Goal: Task Accomplishment & Management: Use online tool/utility

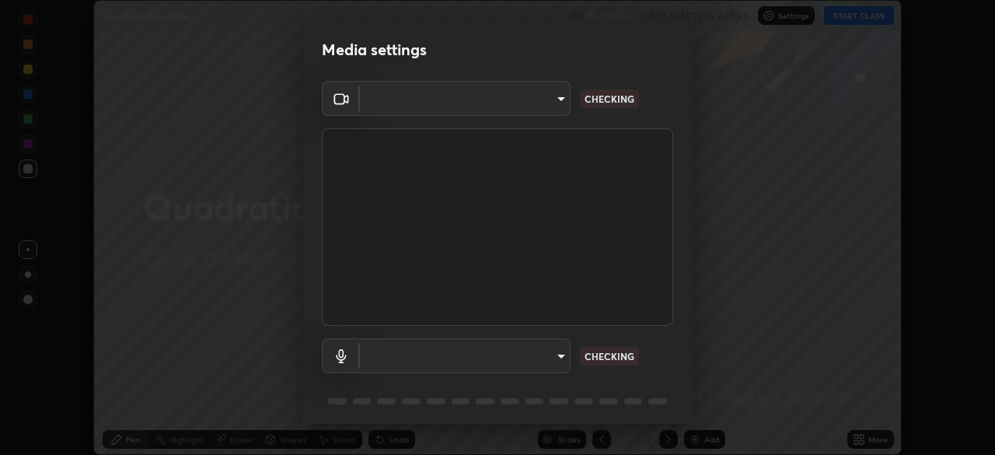
scroll to position [455, 995]
click at [552, 359] on body "Erase all Quadratic Equations Recording CLASS STARTS IN 2 MINS Settings START C…" at bounding box center [497, 227] width 995 height 455
type input "b0dbb3b92abe51c0a200421dabcc31d5eeb9cbda50854e8bbcee9f88c8f391b2"
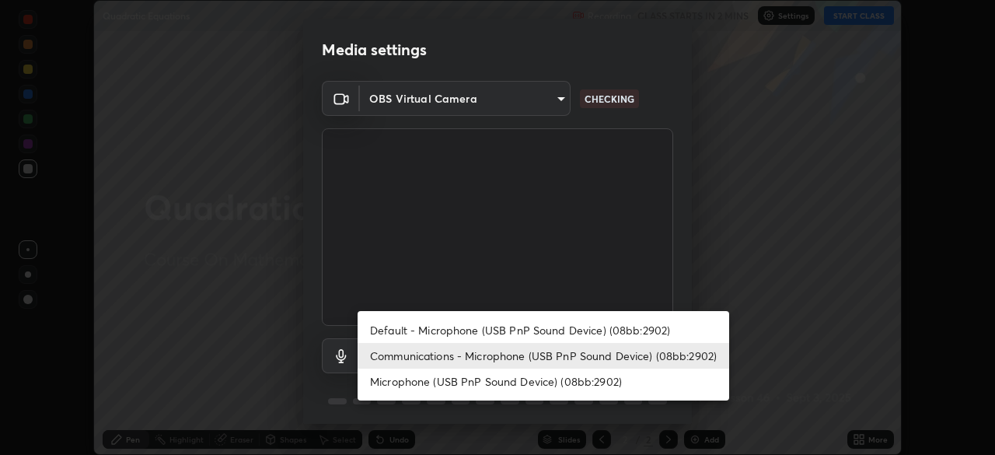
click at [493, 330] on li "Default - Microphone (USB PnP Sound Device) (08bb:2902)" at bounding box center [544, 330] width 372 height 26
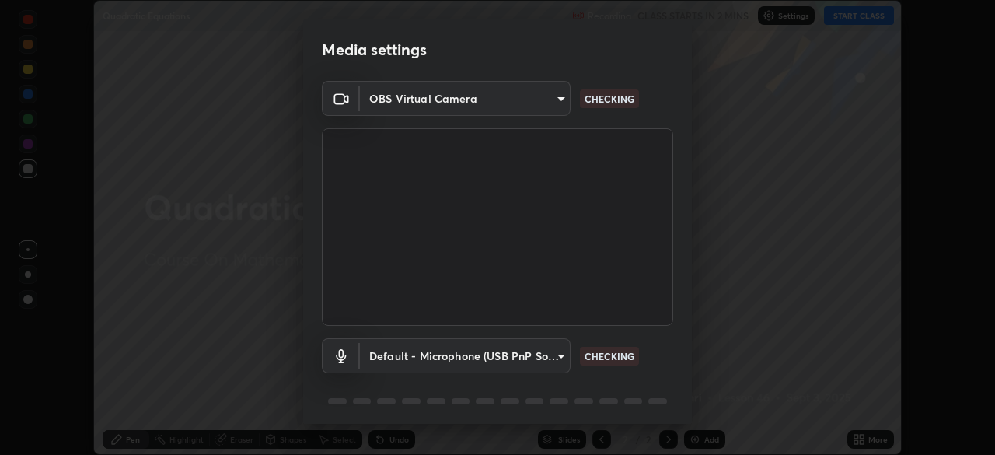
click at [507, 356] on body "Erase all Quadratic Equations Recording CLASS STARTS IN 2 MINS Settings START C…" at bounding box center [497, 227] width 995 height 455
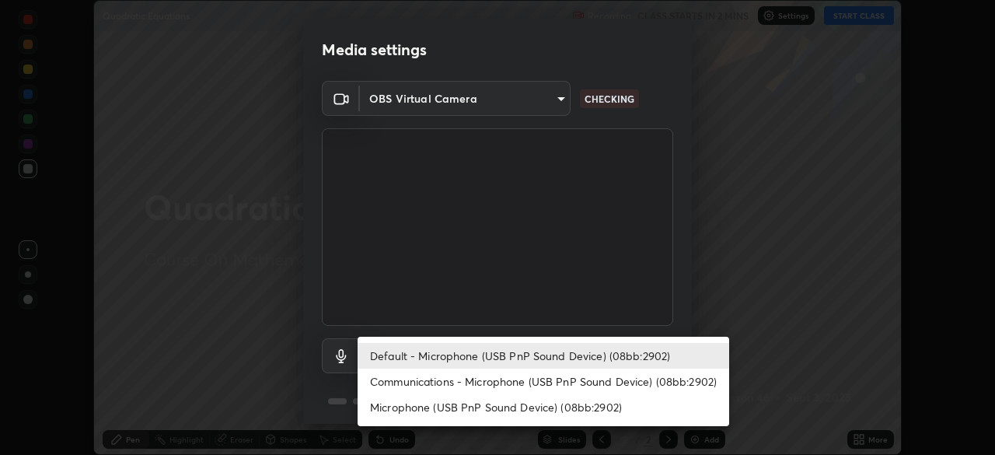
click at [518, 383] on li "Communications - Microphone (USB PnP Sound Device) (08bb:2902)" at bounding box center [544, 382] width 372 height 26
type input "communications"
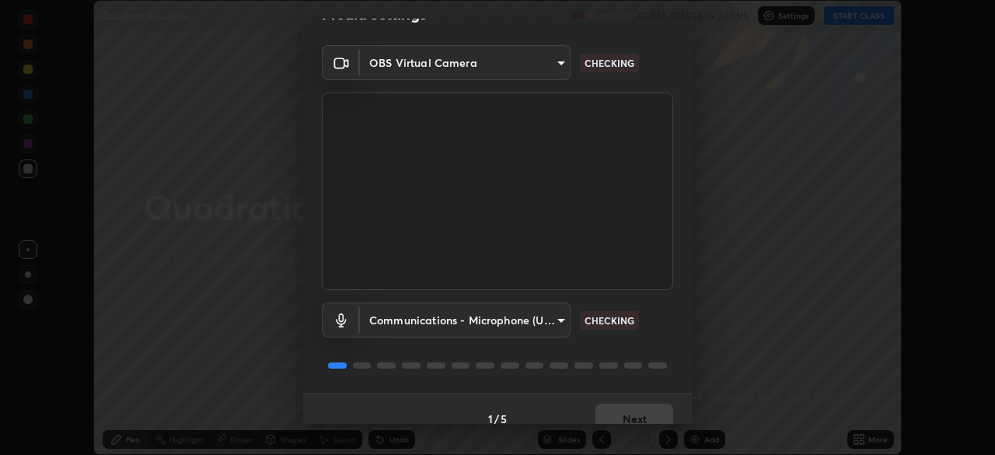
scroll to position [55, 0]
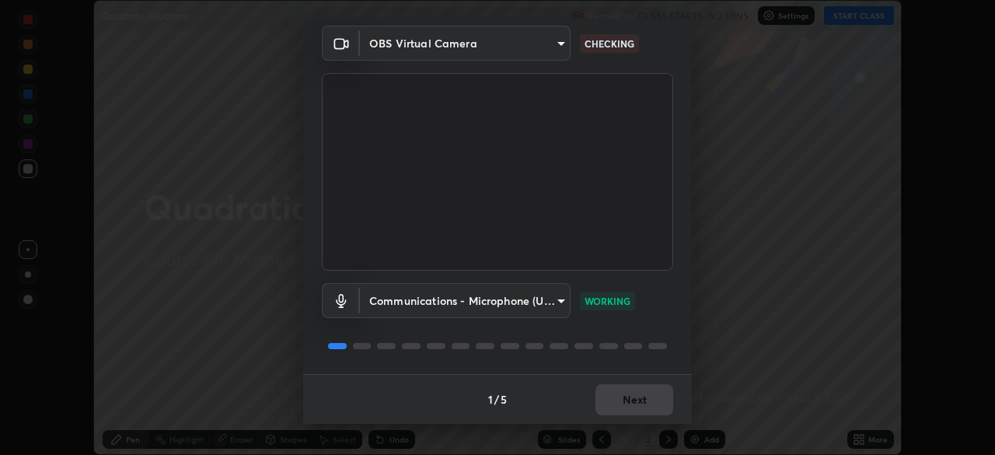
click at [634, 390] on div "1 / 5 Next" at bounding box center [497, 399] width 389 height 50
click at [633, 394] on div "1 / 5 Next" at bounding box center [497, 399] width 389 height 50
click at [638, 403] on div "1 / 5 Next" at bounding box center [497, 399] width 389 height 50
click at [633, 395] on div "1 / 5 Next" at bounding box center [497, 399] width 389 height 50
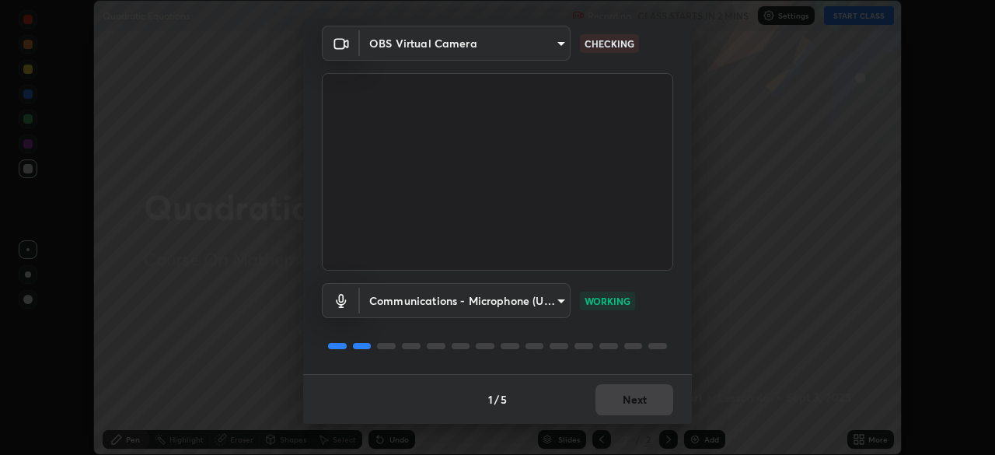
click at [631, 399] on div "1 / 5 Next" at bounding box center [497, 399] width 389 height 50
click at [634, 395] on div "1 / 5 Next" at bounding box center [497, 399] width 389 height 50
click at [634, 395] on button "Next" at bounding box center [635, 399] width 78 height 31
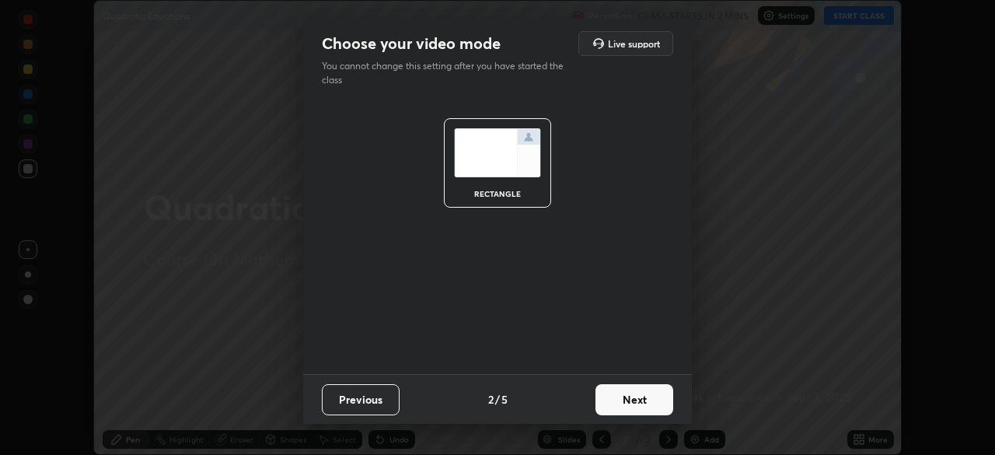
scroll to position [0, 0]
click at [637, 399] on button "Next" at bounding box center [635, 399] width 78 height 31
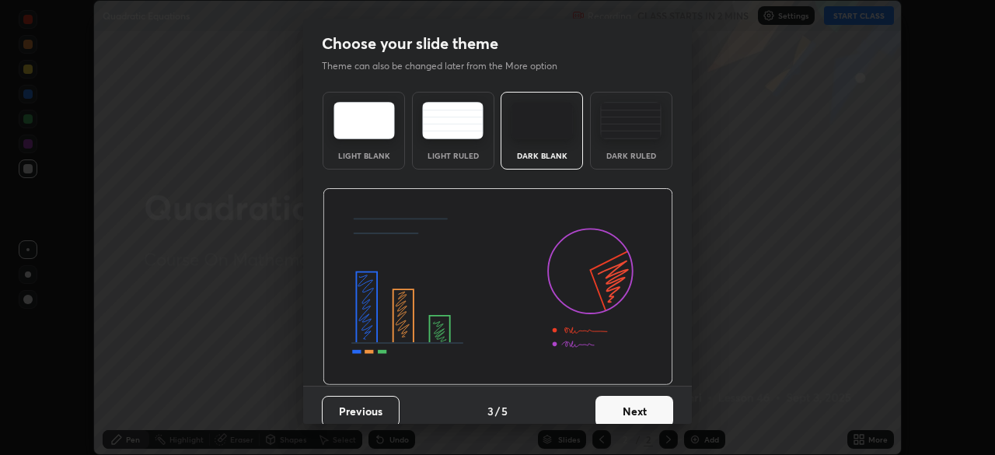
click at [644, 400] on button "Next" at bounding box center [635, 411] width 78 height 31
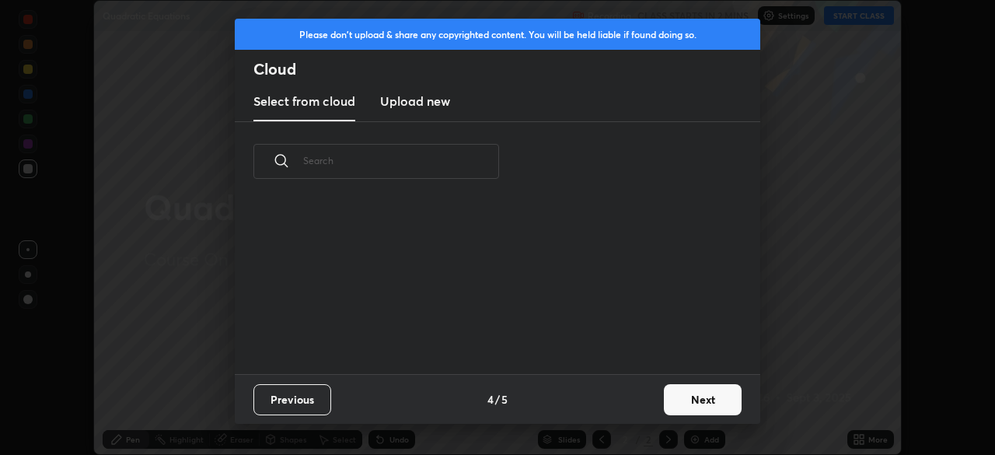
click at [689, 397] on button "Next" at bounding box center [703, 399] width 78 height 31
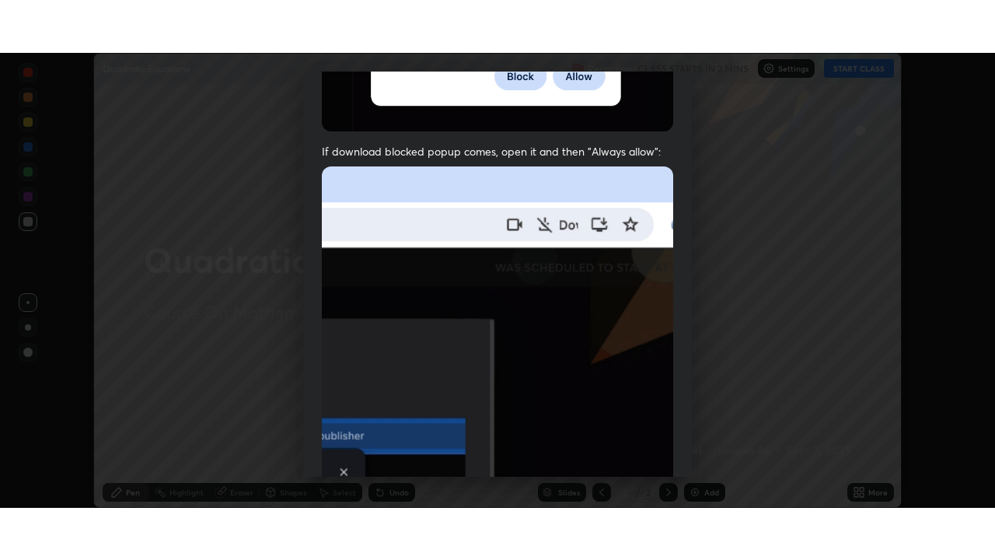
scroll to position [373, 0]
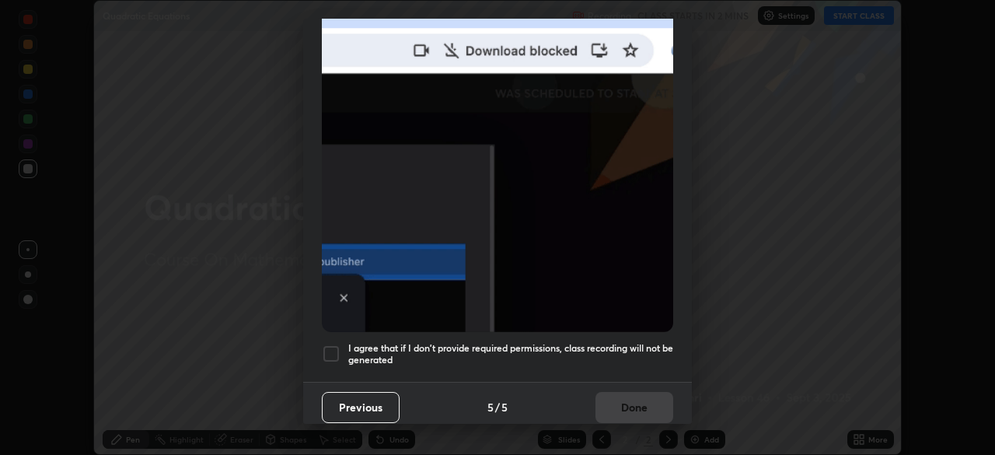
click at [330, 345] on div at bounding box center [331, 354] width 19 height 19
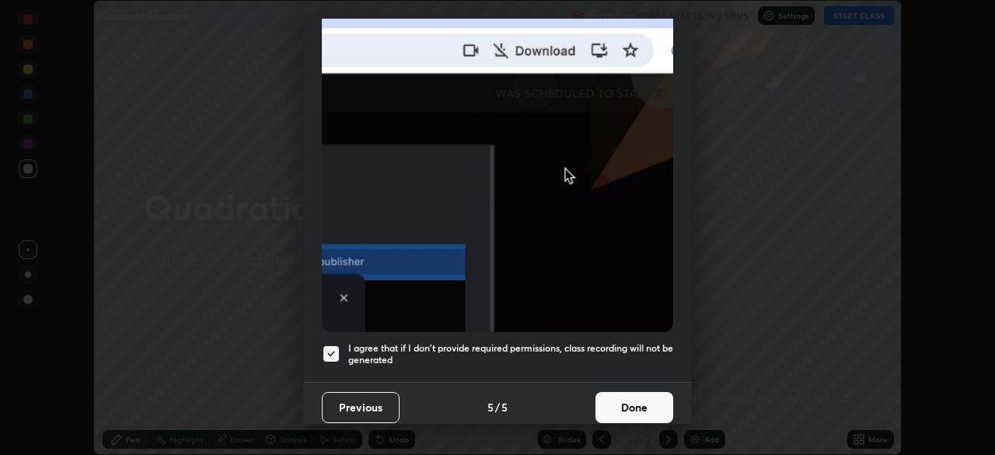
click at [614, 401] on button "Done" at bounding box center [635, 407] width 78 height 31
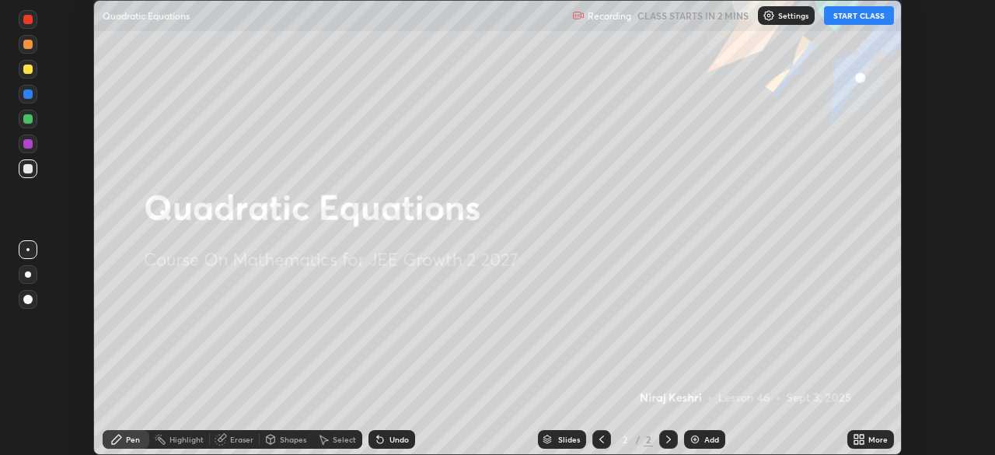
click at [870, 12] on button "START CLASS" at bounding box center [859, 15] width 70 height 19
click at [862, 436] on icon at bounding box center [862, 437] width 4 height 4
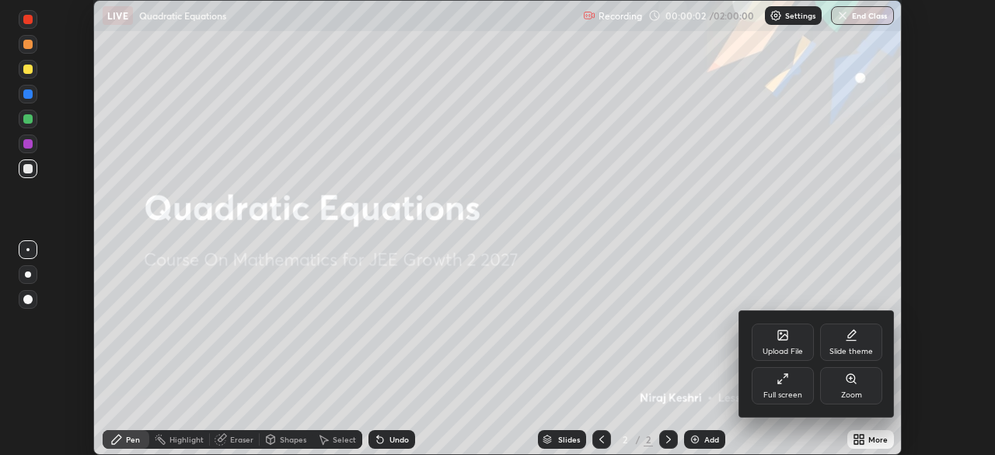
click at [789, 396] on div "Full screen" at bounding box center [783, 395] width 39 height 8
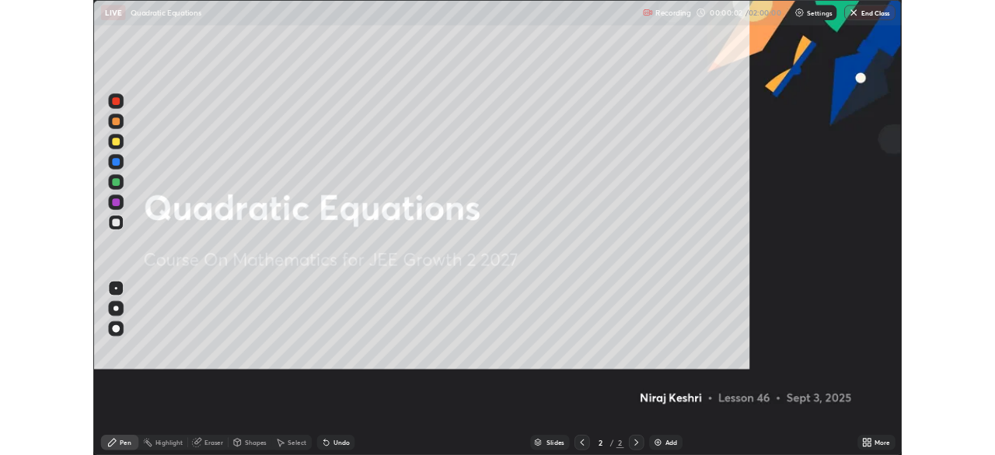
scroll to position [560, 995]
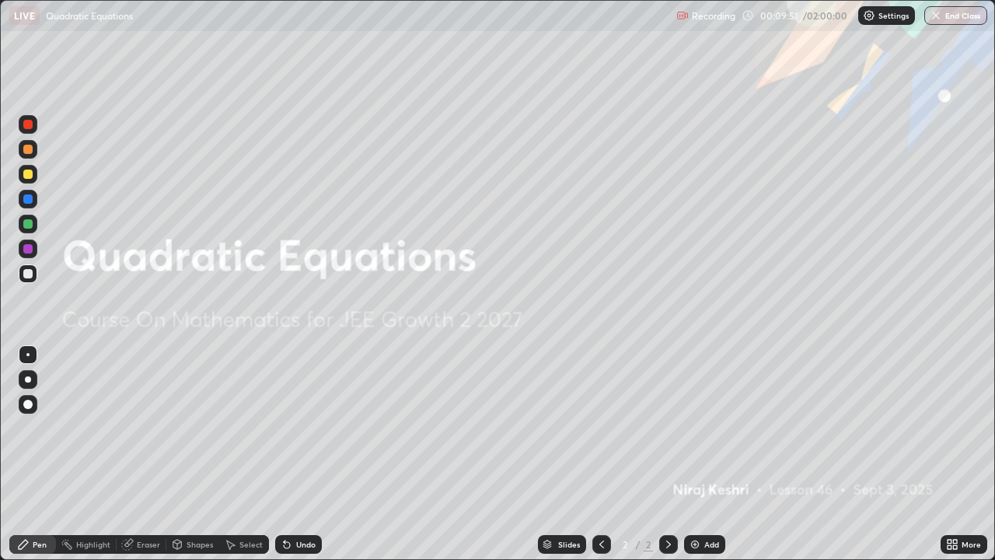
click at [307, 454] on div "Undo" at bounding box center [305, 544] width 19 height 8
click at [306, 454] on div "Undo" at bounding box center [305, 544] width 19 height 8
click at [718, 454] on div "Add" at bounding box center [704, 544] width 41 height 19
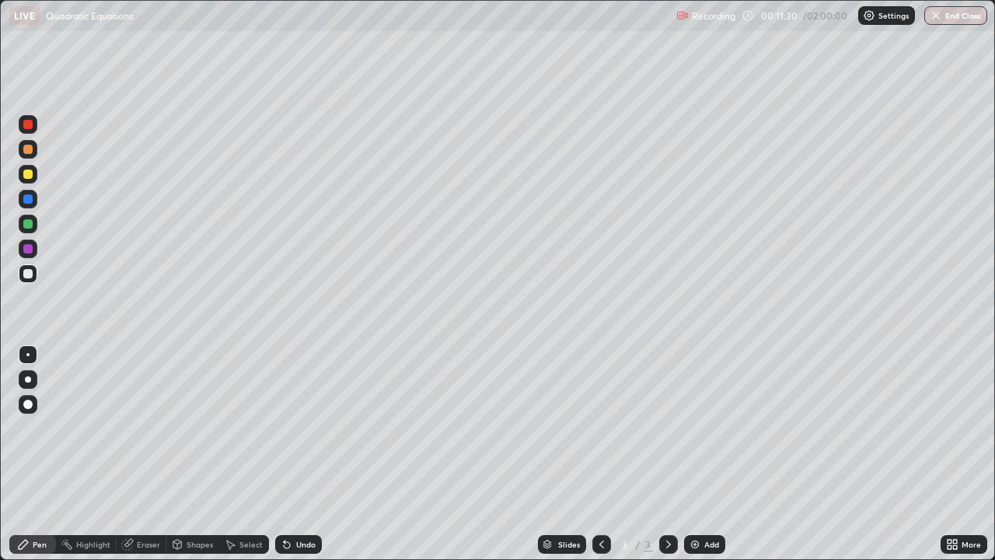
click at [152, 454] on div "Eraser" at bounding box center [148, 544] width 23 height 8
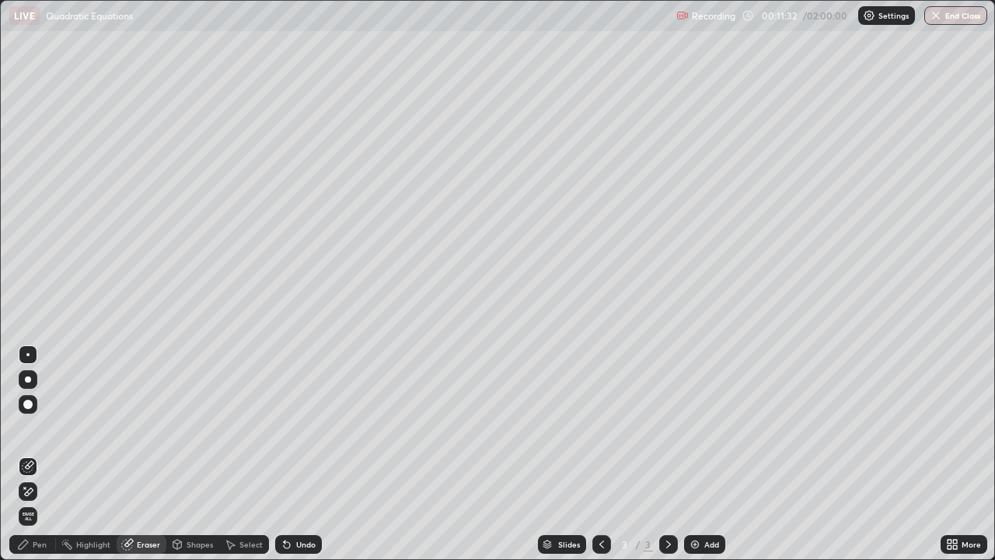
click at [33, 454] on div "Pen" at bounding box center [40, 544] width 14 height 8
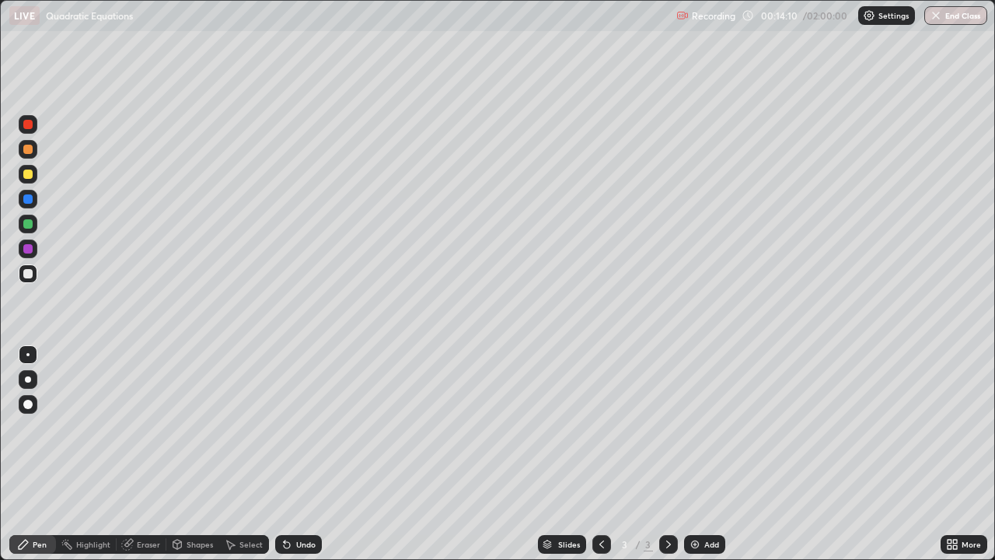
click at [152, 454] on div "Eraser" at bounding box center [142, 544] width 50 height 19
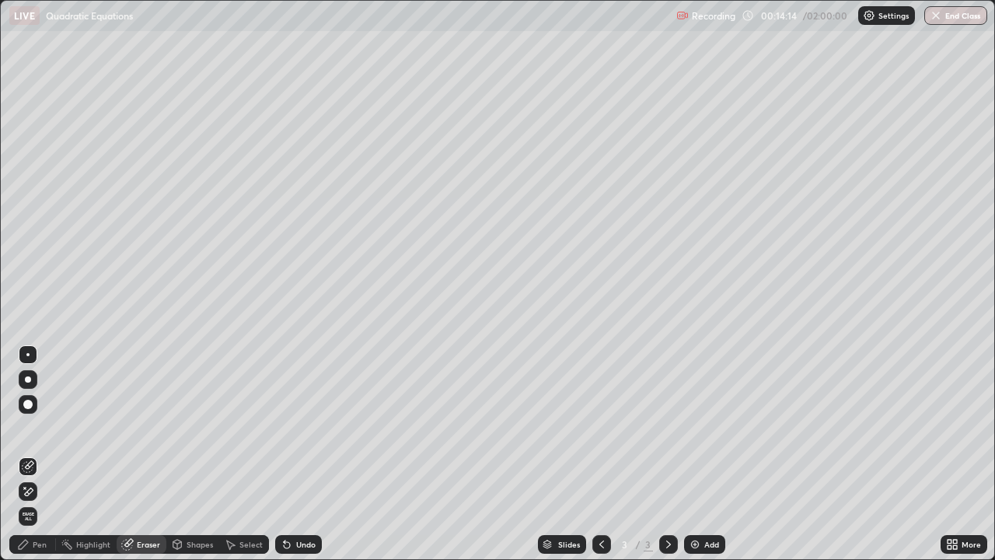
click at [46, 454] on div "Pen" at bounding box center [40, 544] width 14 height 8
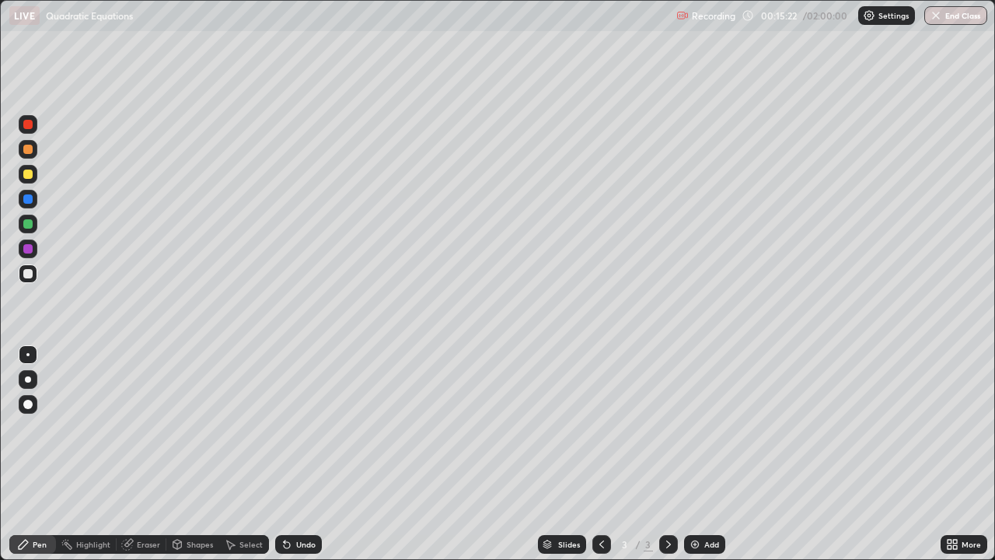
click at [152, 454] on div "Eraser" at bounding box center [148, 544] width 23 height 8
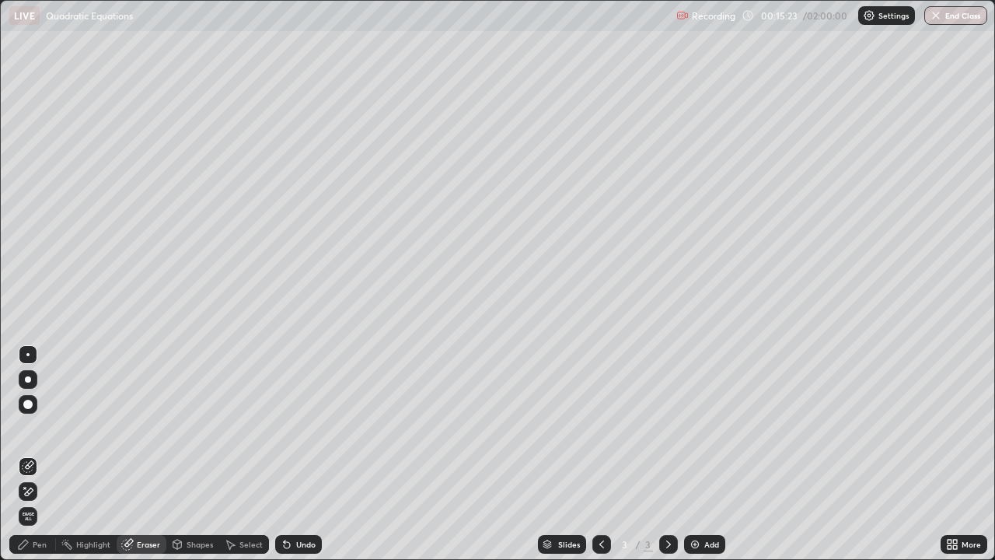
click at [34, 404] on div at bounding box center [28, 404] width 19 height 19
click at [37, 454] on div "Pen" at bounding box center [32, 544] width 47 height 19
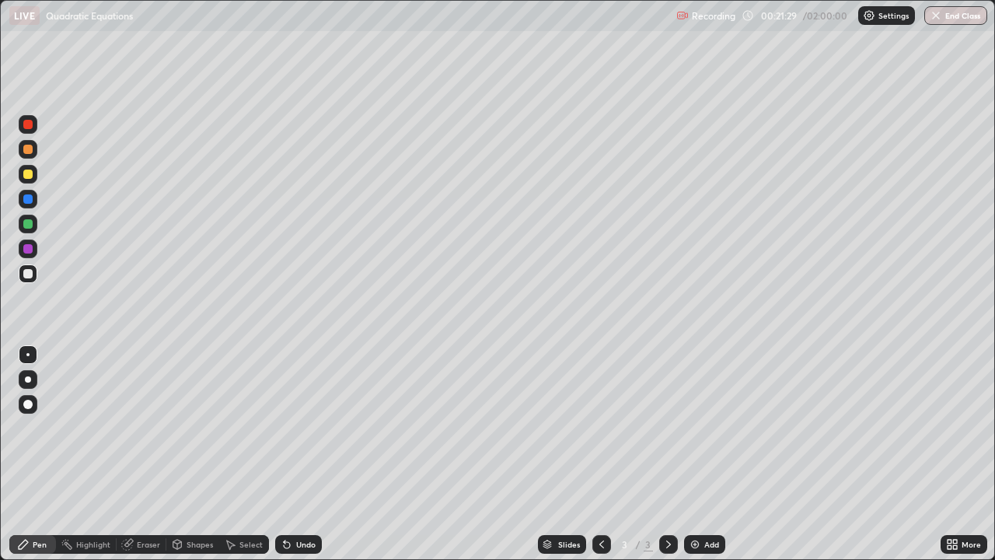
click at [142, 454] on div "Eraser" at bounding box center [148, 544] width 23 height 8
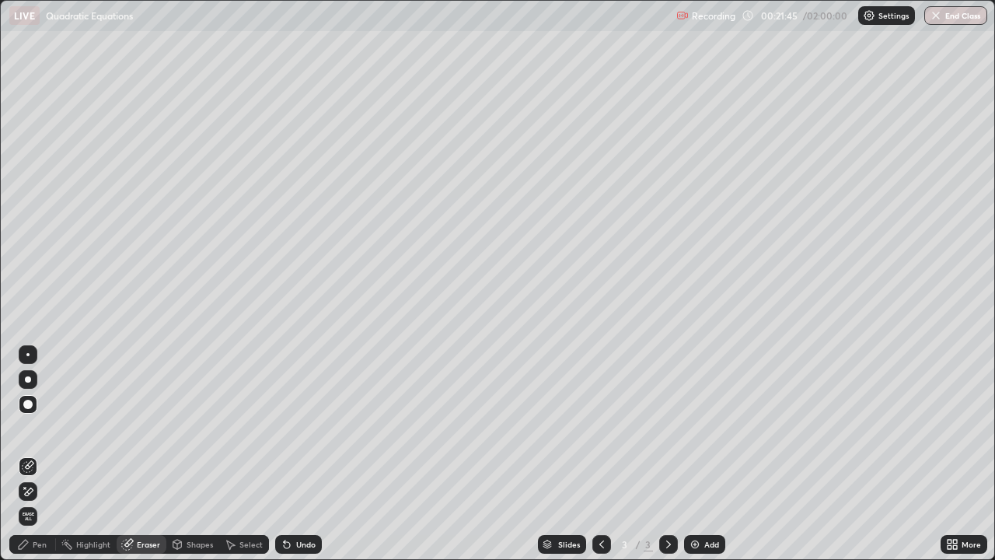
click at [47, 454] on div "Pen" at bounding box center [32, 544] width 47 height 19
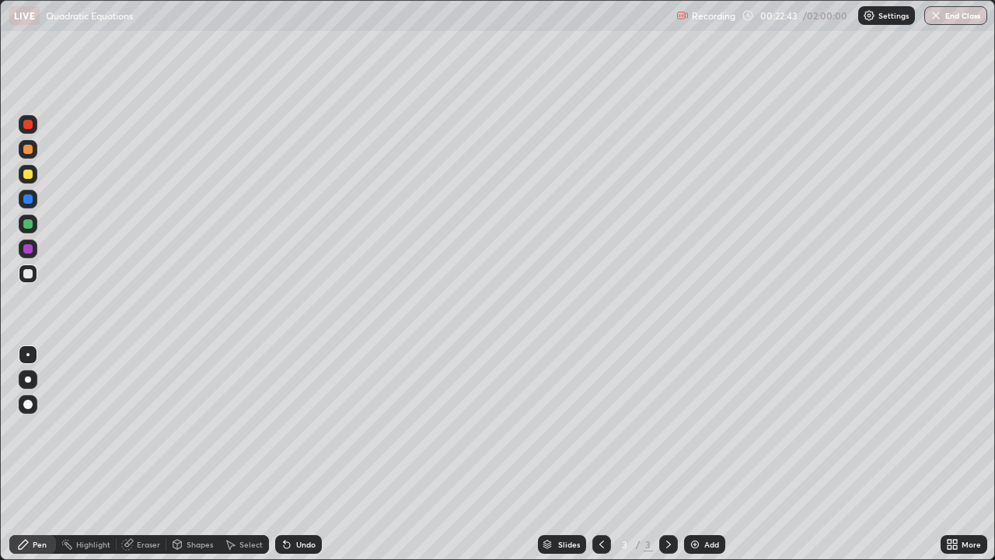
click at [142, 454] on div "Eraser" at bounding box center [142, 544] width 50 height 19
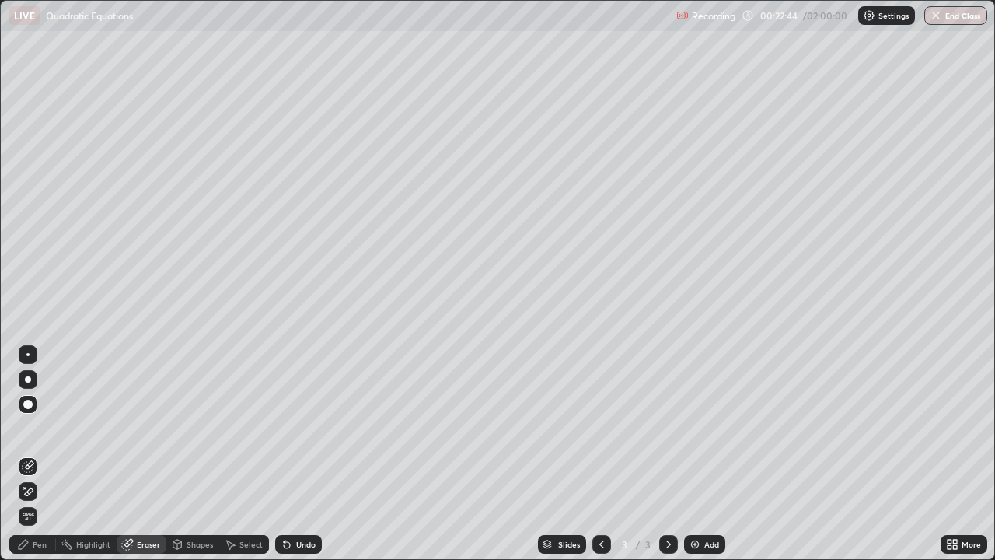
click at [44, 454] on div "Pen" at bounding box center [32, 544] width 47 height 19
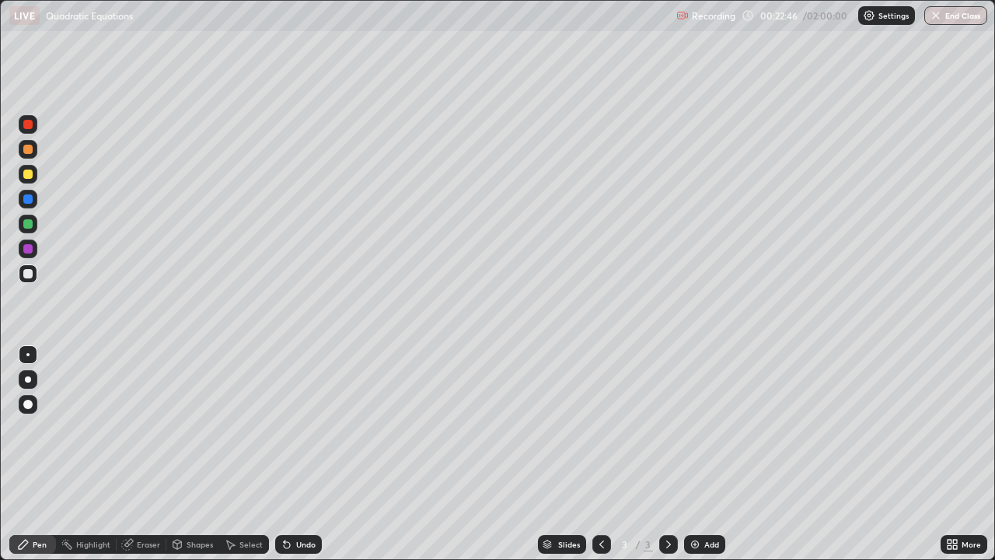
click at [26, 180] on div at bounding box center [28, 174] width 19 height 19
click at [297, 454] on div "Undo" at bounding box center [298, 544] width 47 height 19
click at [288, 454] on icon at bounding box center [287, 544] width 12 height 12
click at [29, 279] on div at bounding box center [28, 273] width 19 height 19
click at [30, 176] on div at bounding box center [27, 174] width 9 height 9
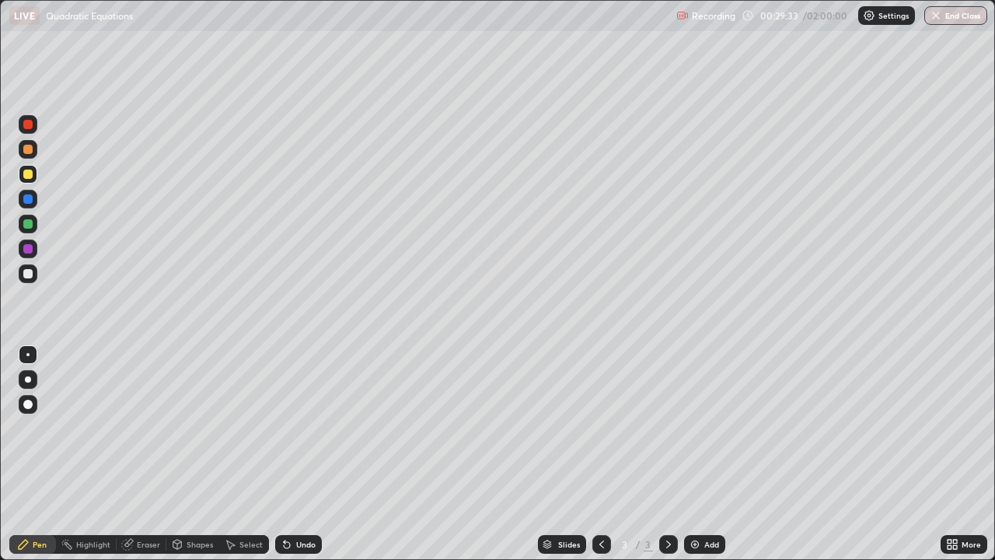
click at [294, 454] on div "Undo" at bounding box center [298, 544] width 47 height 19
click at [295, 454] on div "Undo" at bounding box center [298, 544] width 47 height 19
click at [289, 454] on div "Undo" at bounding box center [298, 544] width 47 height 19
click at [292, 454] on div "Undo" at bounding box center [298, 544] width 47 height 19
click at [30, 275] on div at bounding box center [27, 273] width 9 height 9
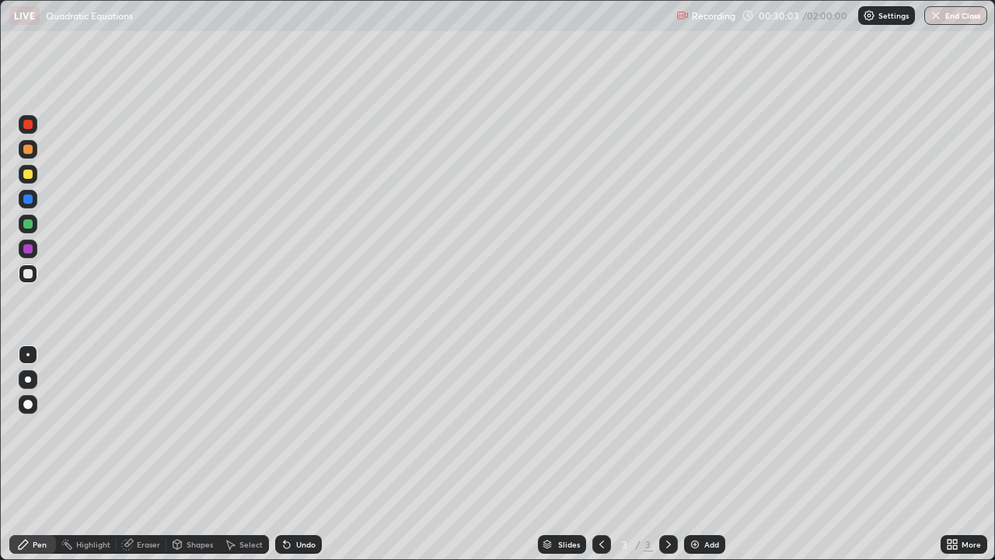
click at [28, 250] on div at bounding box center [27, 248] width 9 height 9
click at [303, 454] on div "Undo" at bounding box center [298, 544] width 47 height 19
click at [301, 454] on div "Undo" at bounding box center [305, 544] width 19 height 8
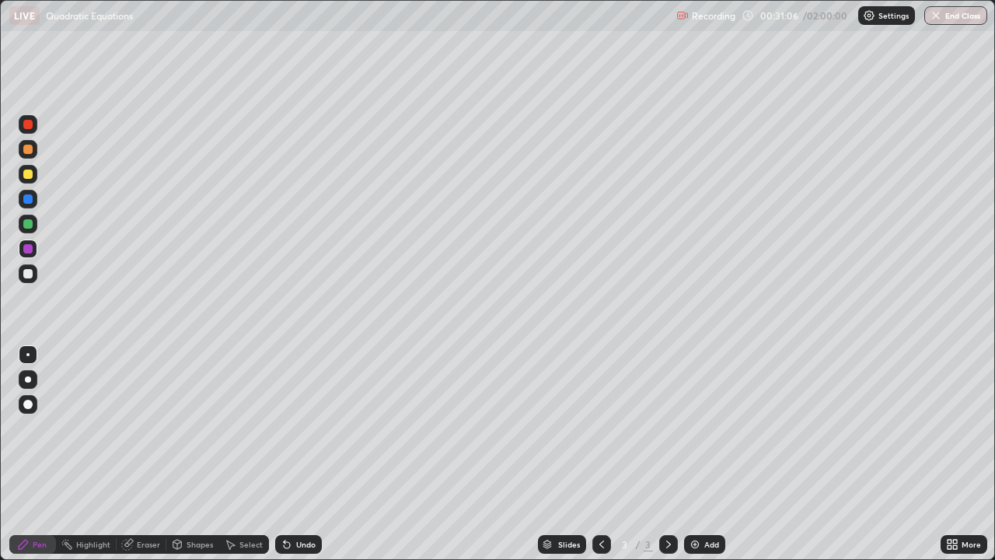
click at [299, 454] on div "Undo" at bounding box center [305, 544] width 19 height 8
click at [298, 454] on div "Undo" at bounding box center [305, 544] width 19 height 8
click at [293, 454] on div "Undo" at bounding box center [298, 544] width 47 height 19
click at [296, 454] on div "Undo" at bounding box center [305, 544] width 19 height 8
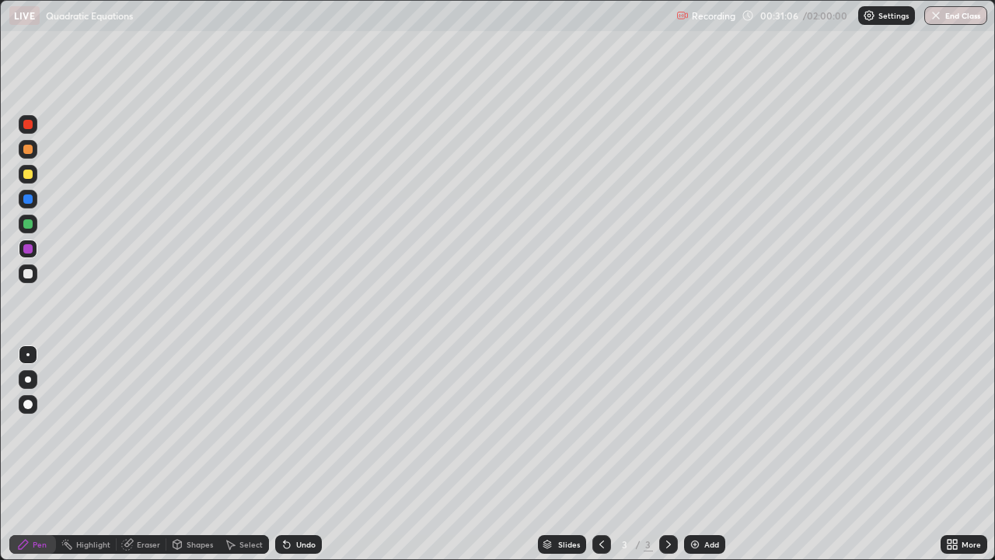
click at [301, 454] on div "Undo" at bounding box center [305, 544] width 19 height 8
click at [296, 454] on div "Undo" at bounding box center [298, 544] width 47 height 19
click at [303, 454] on div "Undo" at bounding box center [305, 544] width 19 height 8
click at [299, 454] on div "Undo" at bounding box center [305, 544] width 19 height 8
click at [304, 454] on div "Undo" at bounding box center [305, 544] width 19 height 8
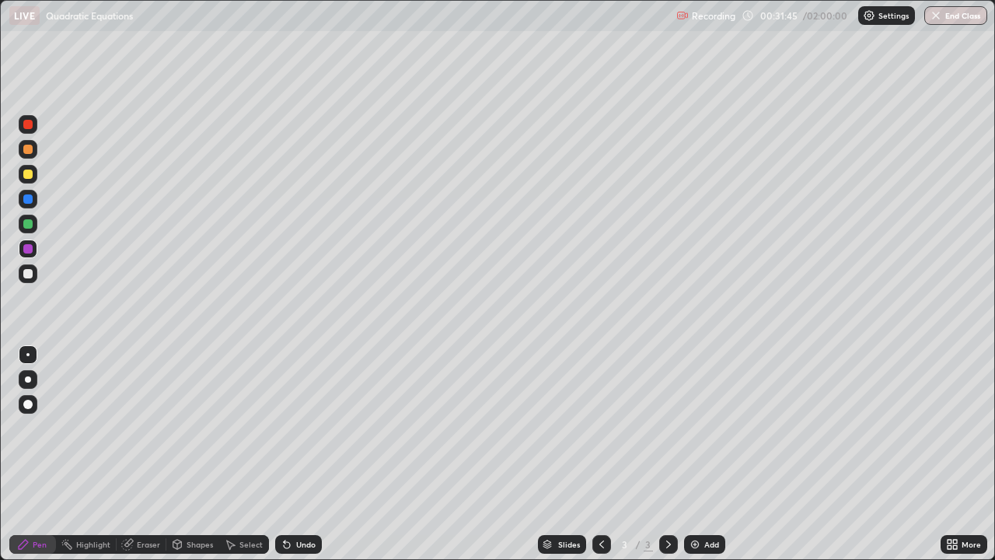
click at [26, 271] on div at bounding box center [27, 273] width 9 height 9
click at [307, 454] on div "Undo" at bounding box center [305, 544] width 19 height 8
click at [310, 454] on div "Undo" at bounding box center [305, 544] width 19 height 8
click at [307, 454] on div "Undo" at bounding box center [305, 544] width 19 height 8
click at [299, 454] on div "Undo" at bounding box center [305, 544] width 19 height 8
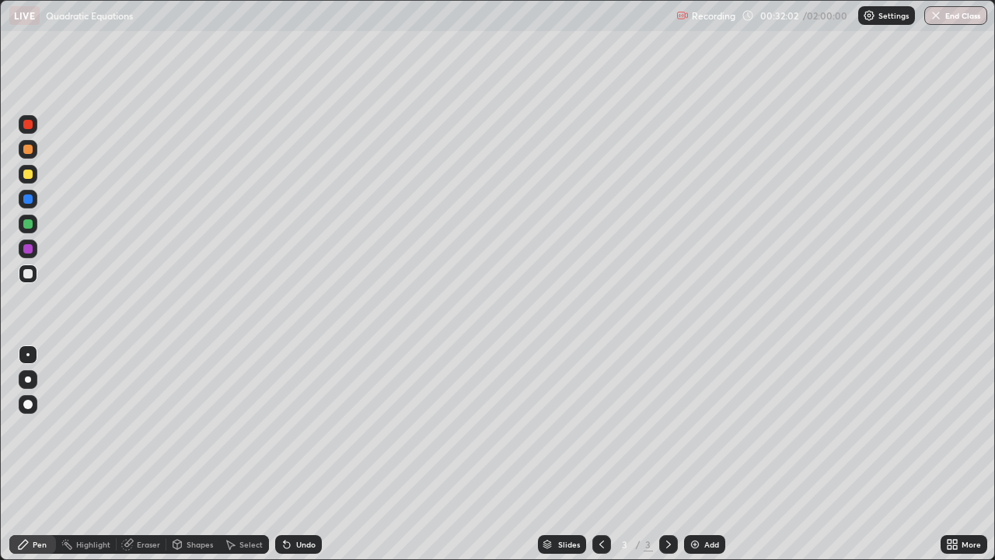
click at [293, 454] on div "Undo" at bounding box center [298, 544] width 47 height 19
click at [297, 454] on div "Undo" at bounding box center [305, 544] width 19 height 8
click at [293, 454] on div "Undo" at bounding box center [298, 544] width 47 height 19
click at [299, 454] on div "Undo" at bounding box center [305, 544] width 19 height 8
click at [301, 454] on div "Undo" at bounding box center [305, 544] width 19 height 8
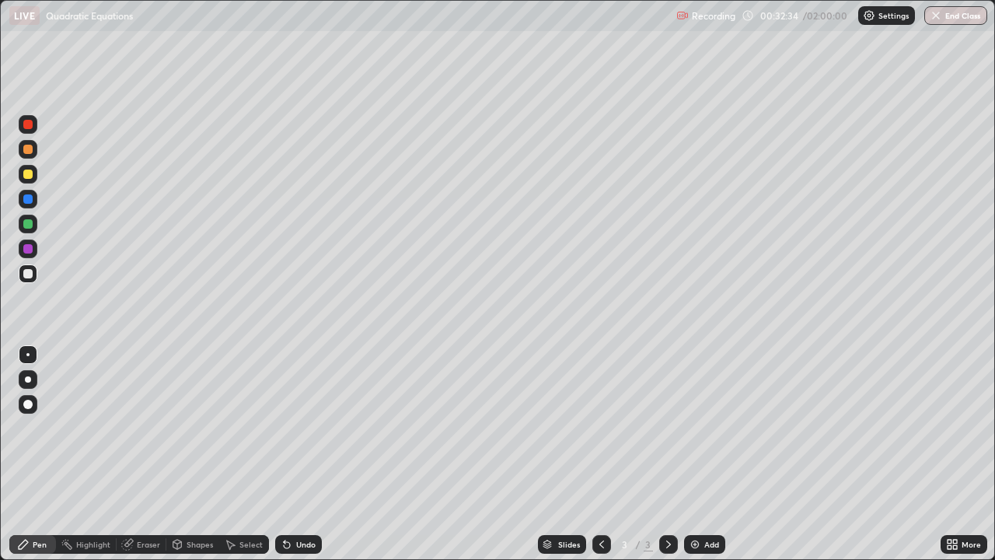
click at [138, 454] on div "Eraser" at bounding box center [148, 544] width 23 height 8
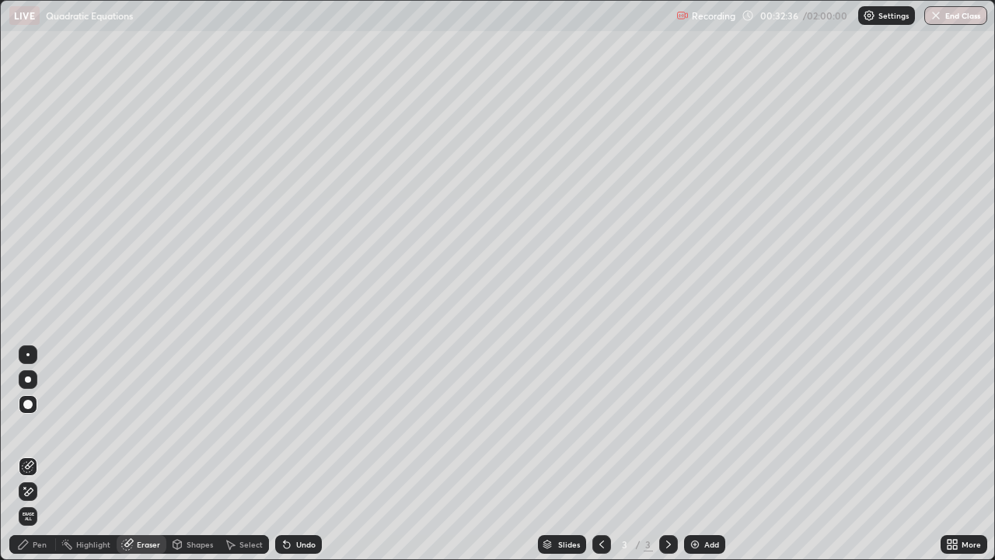
click at [40, 454] on div "Pen" at bounding box center [40, 544] width 14 height 8
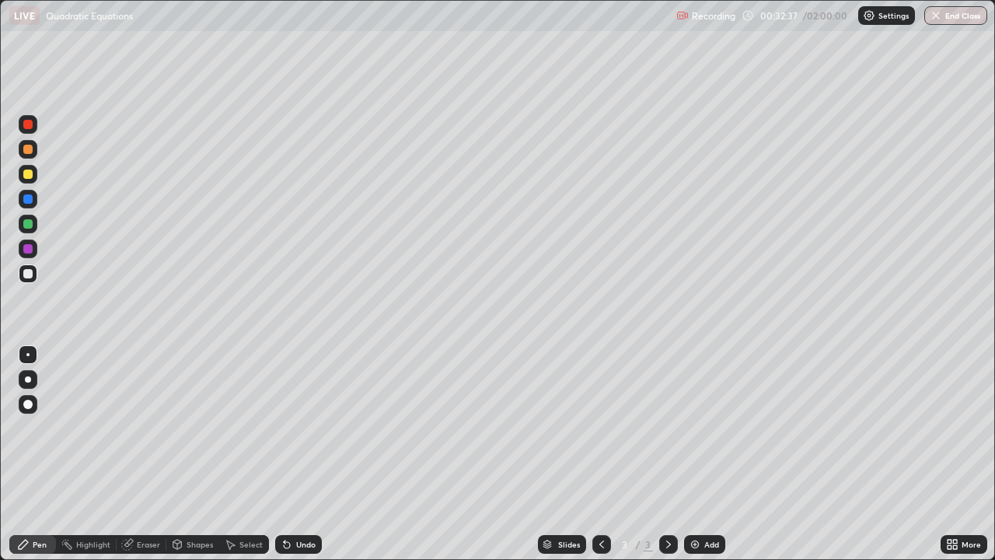
click at [33, 273] on div at bounding box center [28, 273] width 19 height 19
click at [26, 177] on div at bounding box center [27, 174] width 9 height 9
click at [698, 454] on img at bounding box center [695, 544] width 12 height 12
click at [28, 276] on div at bounding box center [27, 273] width 9 height 9
click at [28, 175] on div at bounding box center [27, 174] width 9 height 9
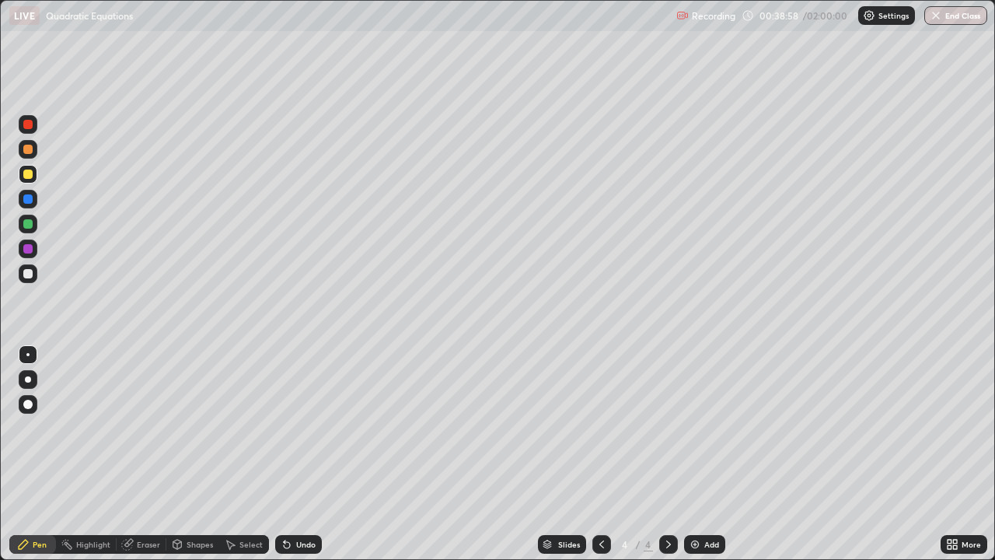
click at [26, 268] on div at bounding box center [28, 273] width 19 height 19
click at [31, 248] on div at bounding box center [27, 248] width 9 height 9
click at [29, 224] on div at bounding box center [27, 223] width 9 height 9
click at [303, 454] on div "Undo" at bounding box center [305, 544] width 19 height 8
click at [294, 454] on div "Undo" at bounding box center [298, 544] width 47 height 19
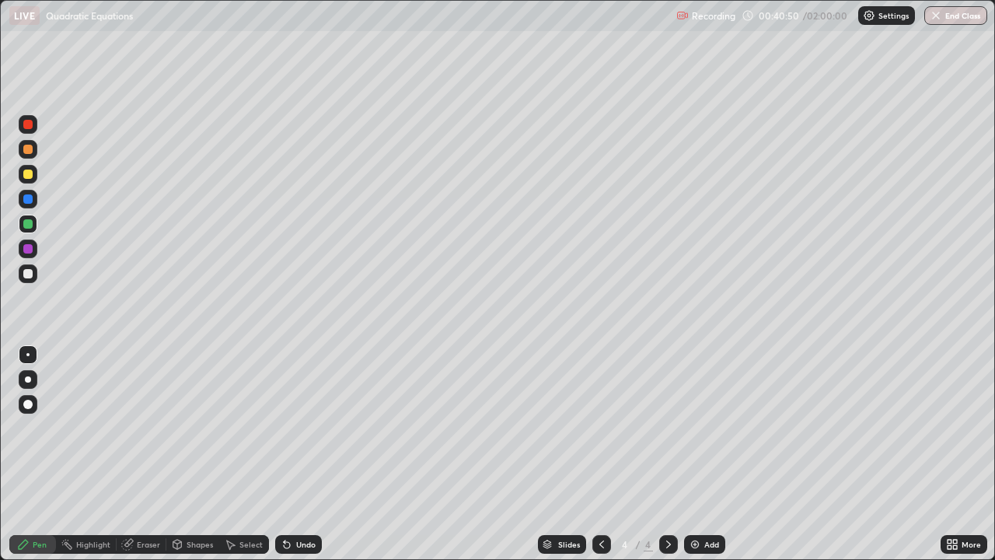
click at [28, 152] on div at bounding box center [27, 149] width 9 height 9
click at [314, 454] on div "Undo" at bounding box center [298, 544] width 47 height 19
click at [30, 226] on div at bounding box center [27, 223] width 9 height 9
click at [28, 246] on div at bounding box center [27, 248] width 9 height 9
click at [708, 454] on div "Add" at bounding box center [712, 544] width 15 height 8
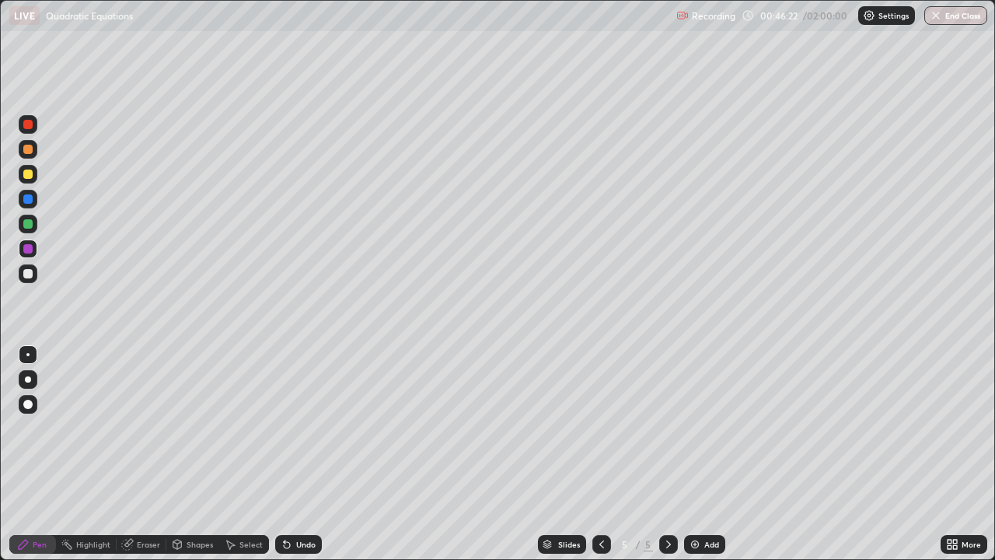
click at [28, 276] on div at bounding box center [27, 273] width 9 height 9
click at [29, 174] on div at bounding box center [27, 174] width 9 height 9
click at [292, 454] on div "Undo" at bounding box center [298, 544] width 47 height 19
click at [303, 454] on div "Undo" at bounding box center [305, 544] width 19 height 8
click at [303, 454] on div "Undo" at bounding box center [298, 544] width 47 height 19
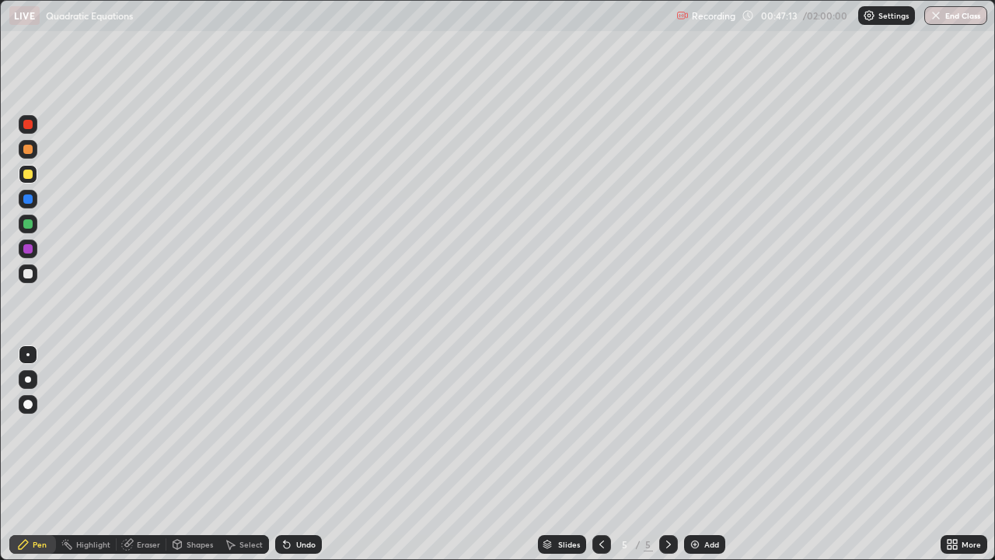
click at [305, 454] on div "Undo" at bounding box center [298, 544] width 47 height 19
click at [306, 454] on div "Undo" at bounding box center [298, 544] width 47 height 19
click at [305, 454] on div "Undo" at bounding box center [298, 544] width 47 height 19
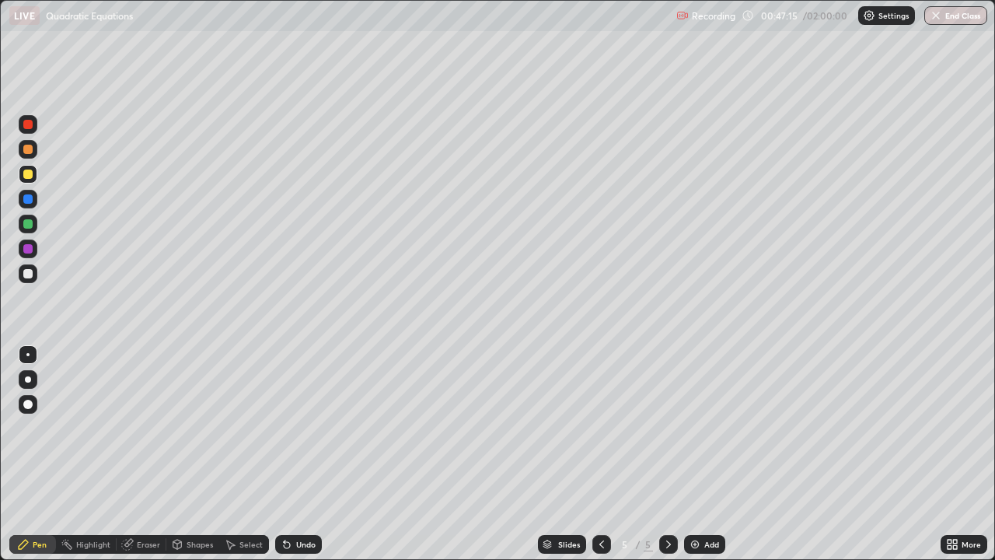
click at [304, 454] on div "Undo" at bounding box center [298, 544] width 47 height 19
click at [307, 454] on div "Undo" at bounding box center [298, 544] width 47 height 19
click at [306, 454] on div "Undo" at bounding box center [298, 544] width 47 height 19
click at [303, 454] on div "Undo" at bounding box center [298, 544] width 47 height 19
click at [292, 454] on div "Undo" at bounding box center [298, 544] width 47 height 19
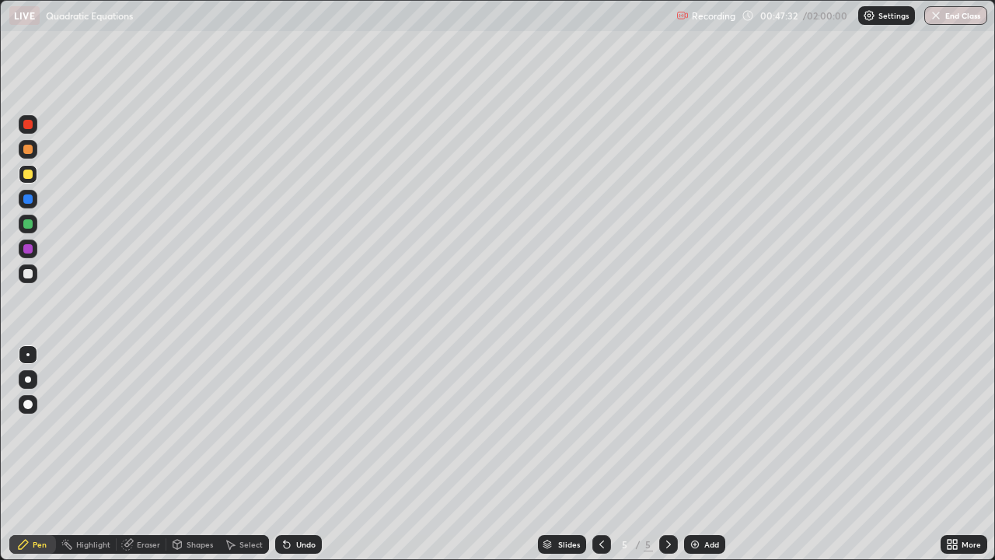
click at [294, 454] on div "Undo" at bounding box center [298, 544] width 47 height 19
click at [299, 454] on div "Undo" at bounding box center [298, 544] width 47 height 19
click at [301, 454] on div "Undo" at bounding box center [295, 544] width 53 height 31
click at [299, 454] on div "Undo" at bounding box center [298, 544] width 47 height 19
click at [295, 454] on div "Undo" at bounding box center [298, 544] width 47 height 19
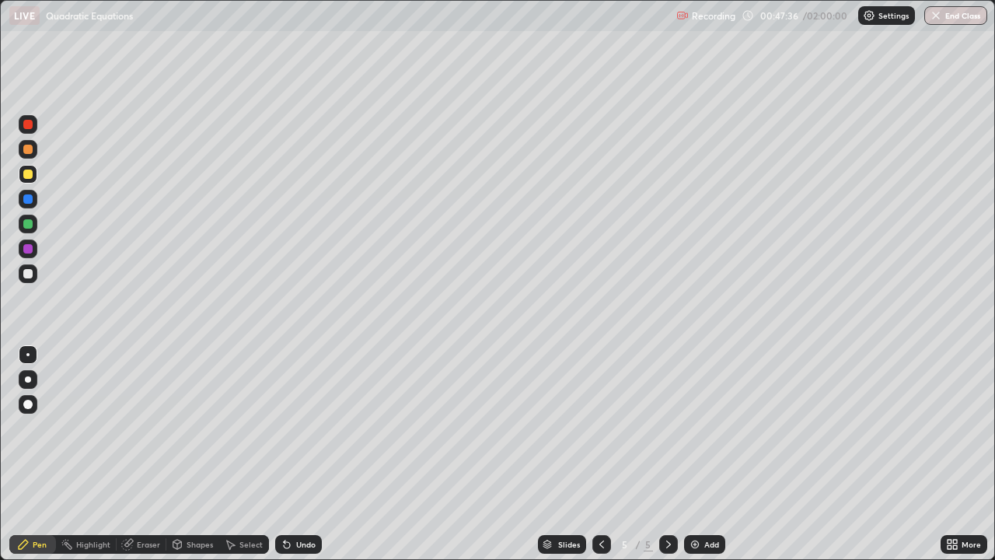
click at [292, 454] on div "Undo" at bounding box center [298, 544] width 47 height 19
click at [30, 228] on div at bounding box center [27, 223] width 9 height 9
click at [27, 247] on div at bounding box center [27, 248] width 9 height 9
click at [292, 454] on div "Undo" at bounding box center [298, 544] width 47 height 19
click at [296, 454] on div "Undo" at bounding box center [305, 544] width 19 height 8
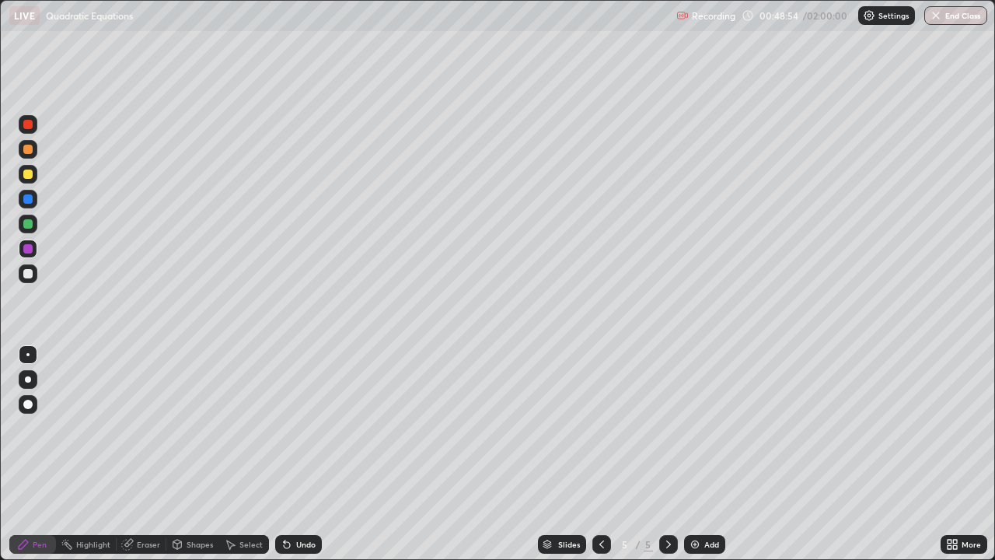
click at [297, 454] on div "Undo" at bounding box center [305, 544] width 19 height 8
click at [26, 274] on div at bounding box center [27, 273] width 9 height 9
click at [596, 454] on icon at bounding box center [602, 544] width 12 height 12
click at [664, 454] on icon at bounding box center [669, 544] width 12 height 12
click at [29, 174] on div at bounding box center [27, 174] width 9 height 9
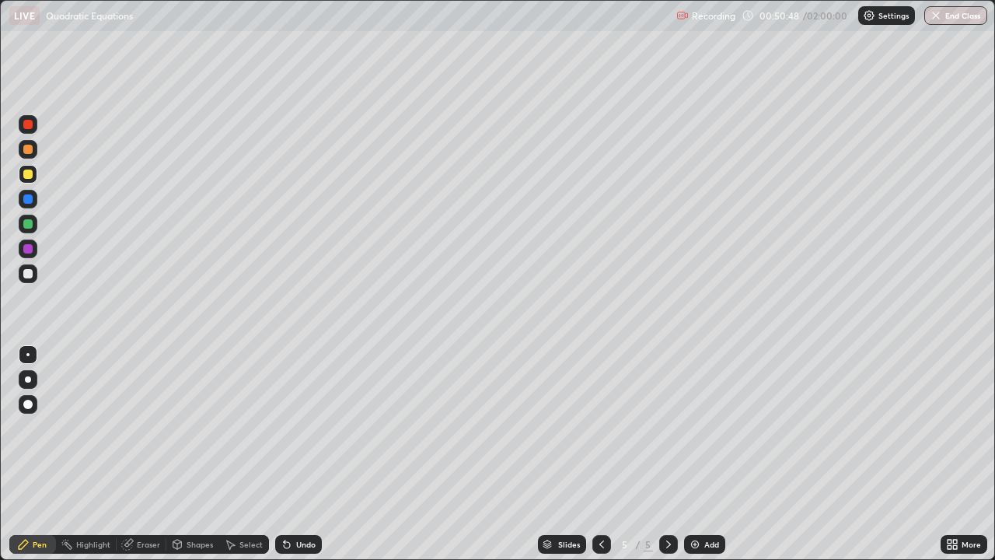
click at [28, 248] on div at bounding box center [27, 248] width 9 height 9
click at [303, 454] on div "Undo" at bounding box center [305, 544] width 19 height 8
click at [301, 454] on div "Undo" at bounding box center [305, 544] width 19 height 8
click at [300, 454] on div "Undo" at bounding box center [298, 544] width 47 height 19
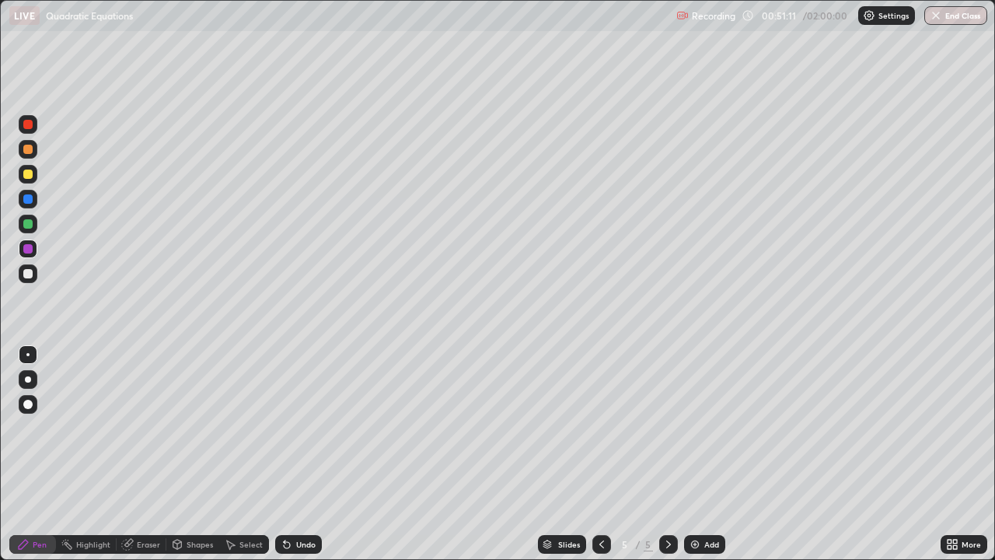
click at [303, 454] on div "Undo" at bounding box center [305, 544] width 19 height 8
click at [306, 454] on div "Undo" at bounding box center [305, 544] width 19 height 8
click at [305, 454] on div "Undo" at bounding box center [305, 544] width 19 height 8
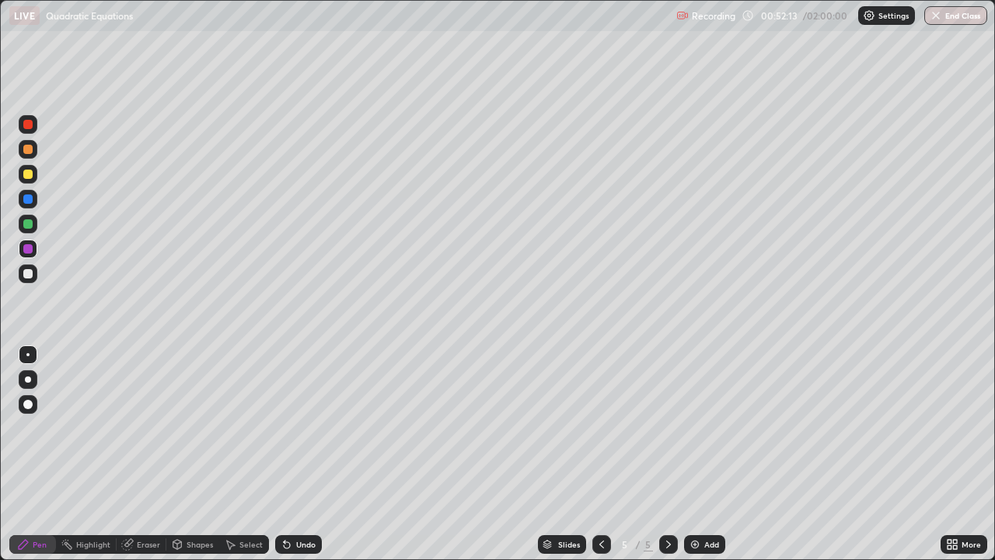
click at [310, 454] on div "Undo" at bounding box center [298, 544] width 47 height 19
click at [319, 454] on div "Undo" at bounding box center [298, 544] width 47 height 19
click at [316, 454] on div "Undo" at bounding box center [298, 544] width 47 height 19
click at [307, 454] on div "Undo" at bounding box center [305, 544] width 19 height 8
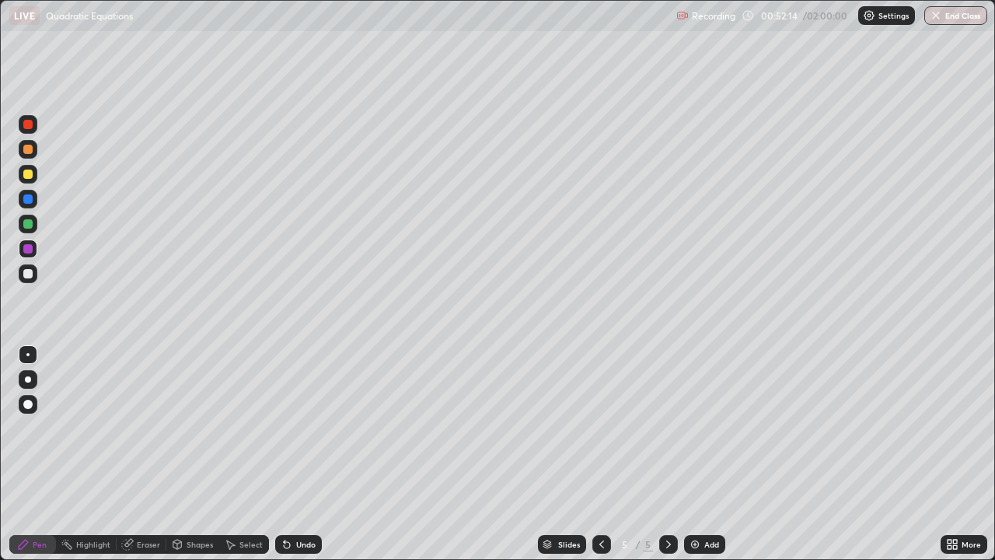
click at [304, 454] on div "Undo" at bounding box center [298, 544] width 47 height 19
click at [303, 454] on div "Undo" at bounding box center [298, 544] width 47 height 19
click at [299, 454] on div "Undo" at bounding box center [305, 544] width 19 height 8
click at [296, 454] on div "Undo" at bounding box center [305, 544] width 19 height 8
click at [292, 454] on div "Undo" at bounding box center [298, 544] width 47 height 19
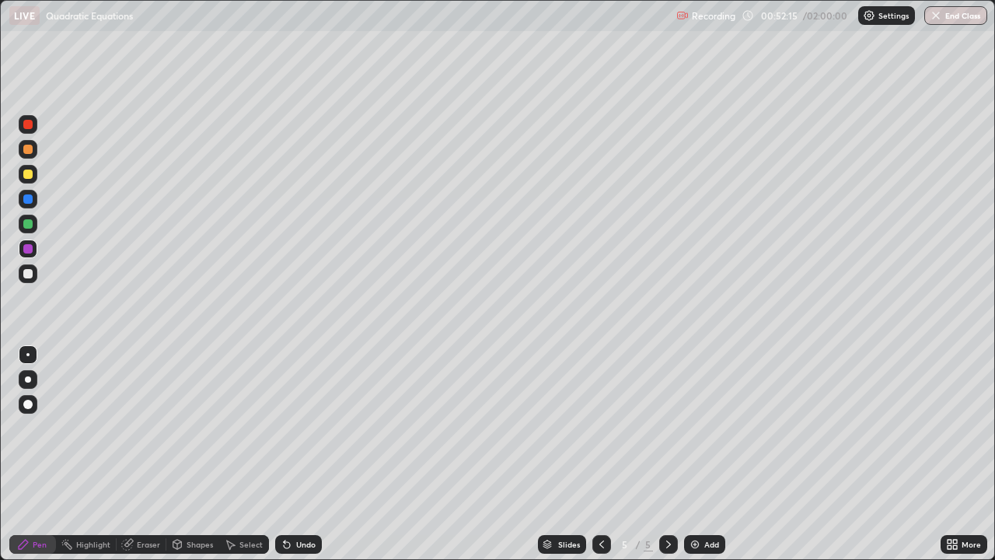
click at [292, 454] on div "Undo" at bounding box center [298, 544] width 47 height 19
click at [288, 454] on icon at bounding box center [287, 545] width 6 height 6
click at [284, 454] on icon at bounding box center [287, 545] width 6 height 6
click at [276, 454] on div "Undo" at bounding box center [298, 544] width 47 height 19
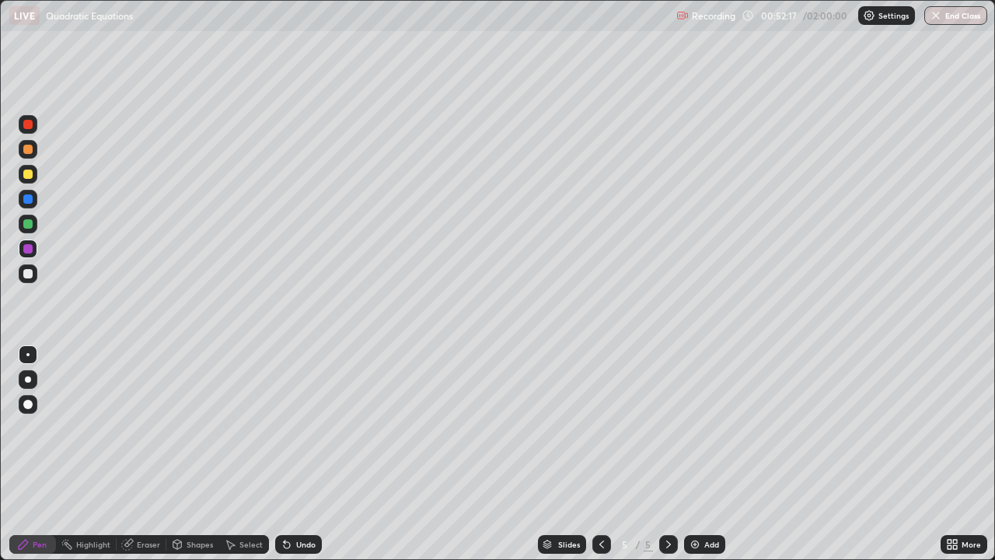
click at [275, 454] on div "Undo" at bounding box center [298, 544] width 47 height 19
click at [264, 454] on div "Select" at bounding box center [244, 544] width 50 height 19
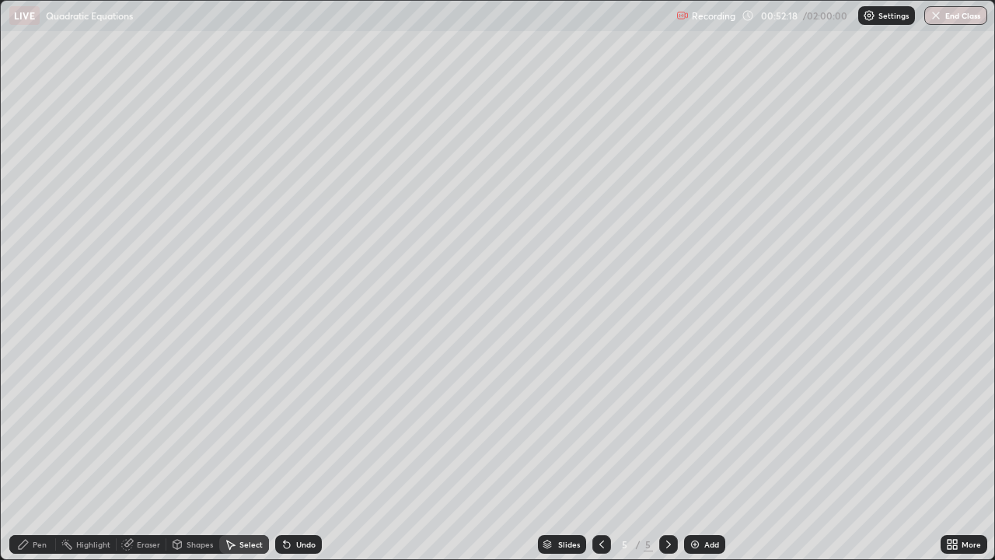
click at [286, 454] on icon at bounding box center [287, 544] width 12 height 12
click at [291, 454] on div "Undo" at bounding box center [298, 544] width 47 height 19
click at [302, 454] on div "Undo" at bounding box center [305, 544] width 19 height 8
click at [35, 454] on div "Pen" at bounding box center [40, 544] width 14 height 8
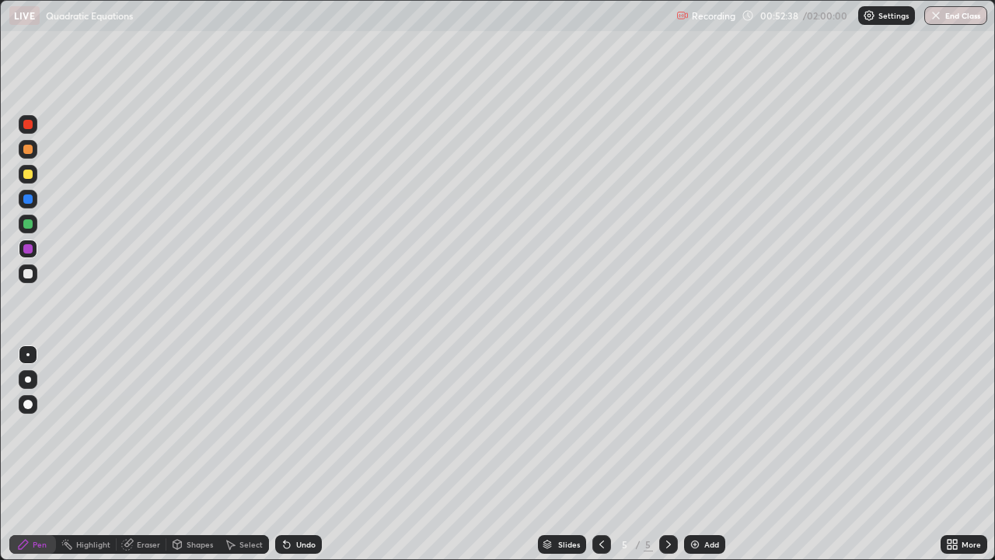
click at [28, 279] on div at bounding box center [28, 273] width 19 height 19
click at [34, 224] on div at bounding box center [28, 224] width 19 height 19
click at [600, 454] on icon at bounding box center [602, 544] width 12 height 12
click at [607, 454] on div at bounding box center [602, 544] width 19 height 19
click at [669, 454] on div at bounding box center [668, 544] width 19 height 19
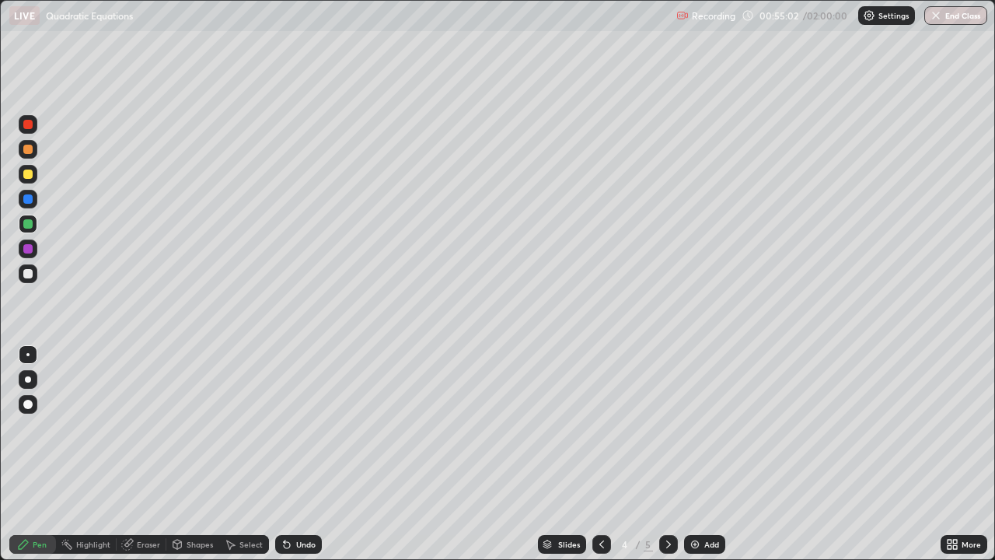
click at [670, 454] on icon at bounding box center [669, 544] width 12 height 12
click at [702, 454] on div "Add" at bounding box center [704, 544] width 41 height 19
click at [598, 454] on icon at bounding box center [602, 544] width 12 height 12
click at [607, 454] on div at bounding box center [602, 544] width 19 height 19
click at [602, 454] on div at bounding box center [602, 544] width 19 height 19
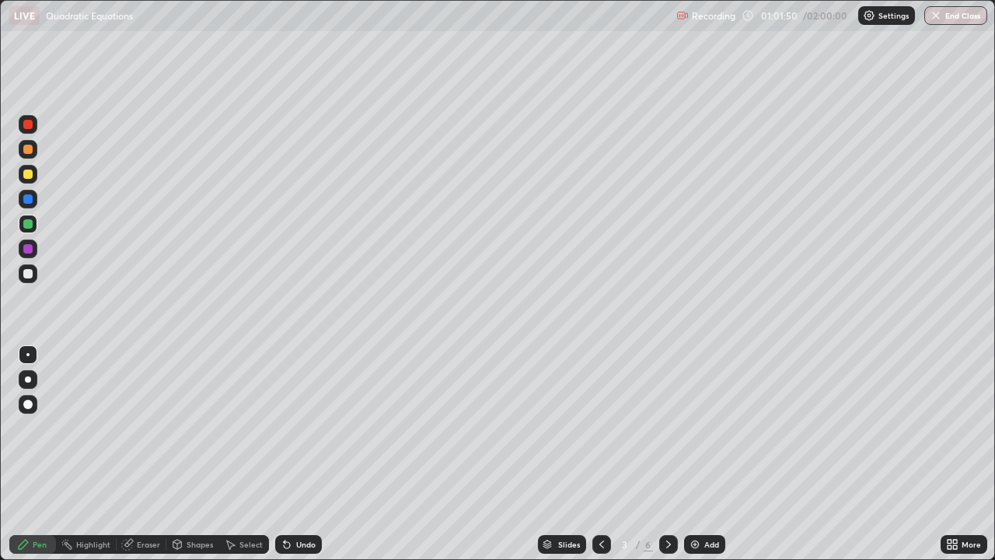
click at [599, 454] on icon at bounding box center [602, 544] width 12 height 12
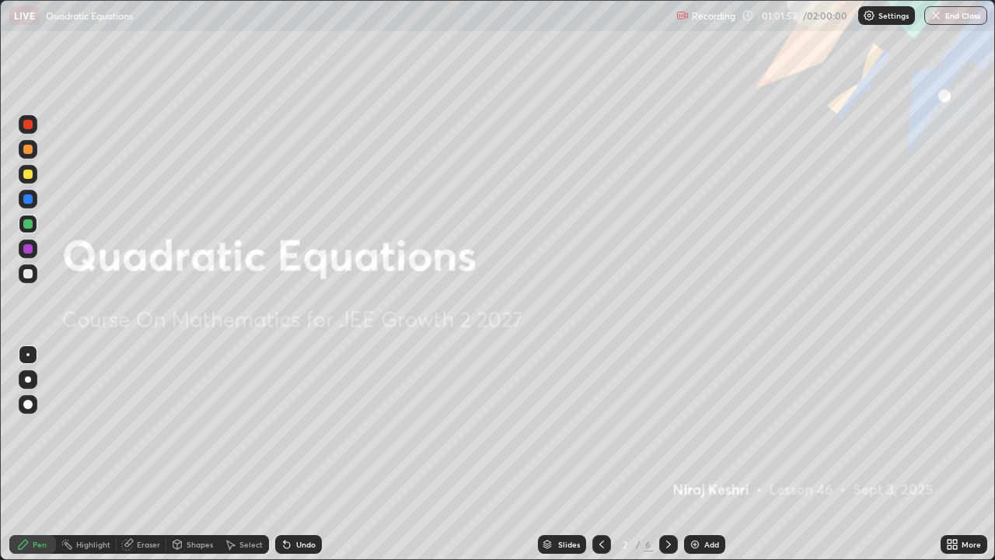
click at [660, 454] on div at bounding box center [668, 544] width 19 height 19
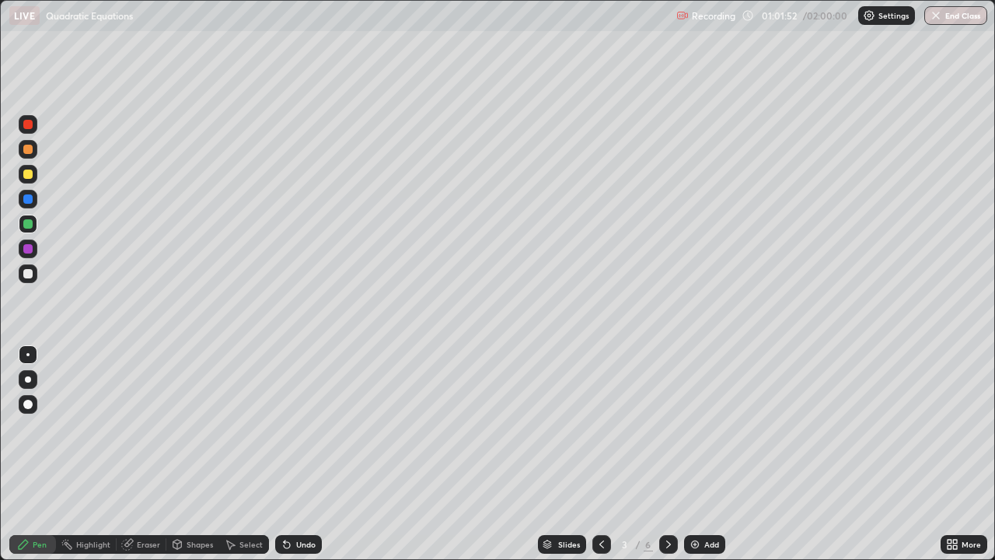
click at [667, 454] on icon at bounding box center [669, 544] width 12 height 12
click at [665, 454] on icon at bounding box center [669, 544] width 12 height 12
click at [667, 454] on icon at bounding box center [669, 544] width 12 height 12
click at [26, 278] on div at bounding box center [27, 273] width 9 height 9
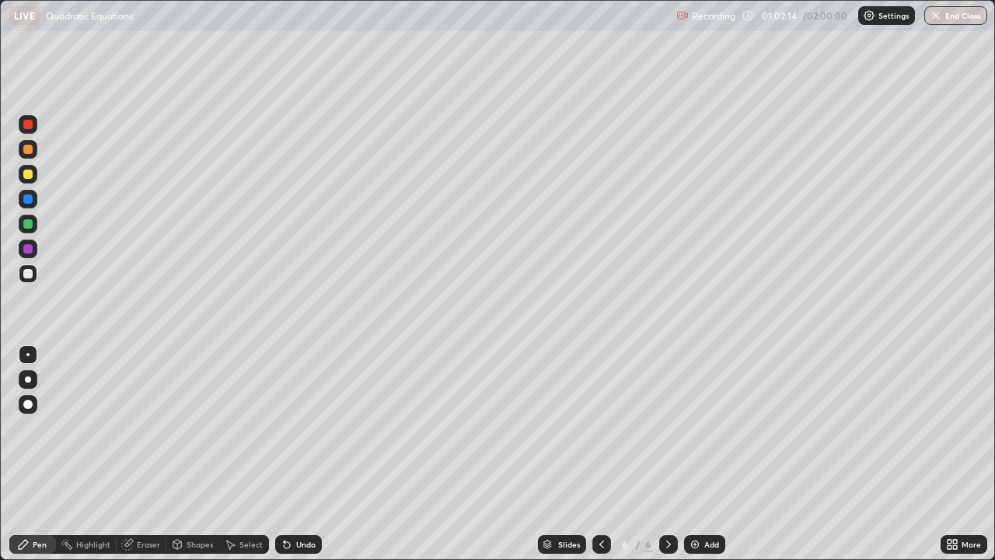
click at [603, 454] on icon at bounding box center [602, 544] width 12 height 12
click at [668, 454] on icon at bounding box center [669, 544] width 12 height 12
click at [30, 177] on div at bounding box center [27, 174] width 9 height 9
click at [29, 274] on div at bounding box center [27, 273] width 9 height 9
click at [303, 454] on div "Undo" at bounding box center [305, 544] width 19 height 8
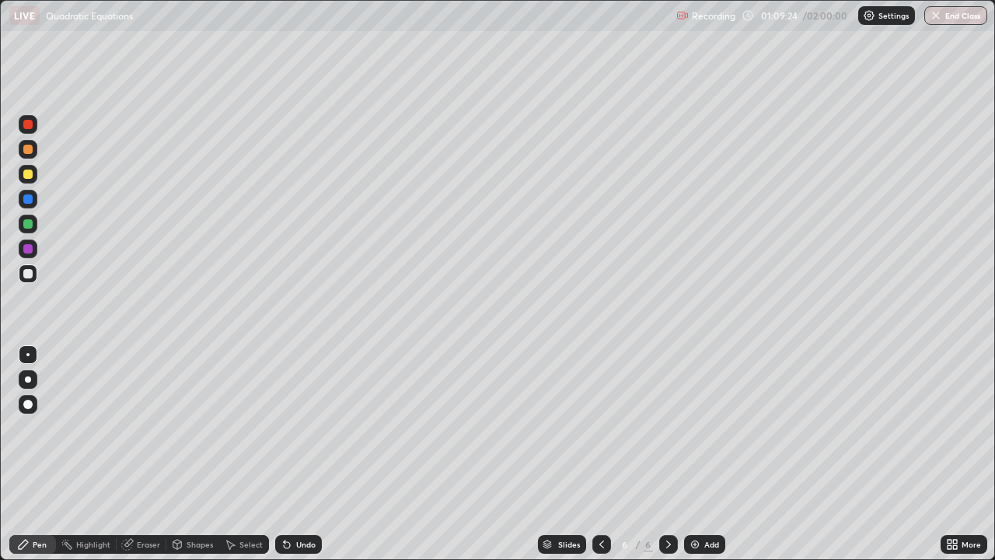
click at [142, 454] on div "Eraser" at bounding box center [148, 544] width 23 height 8
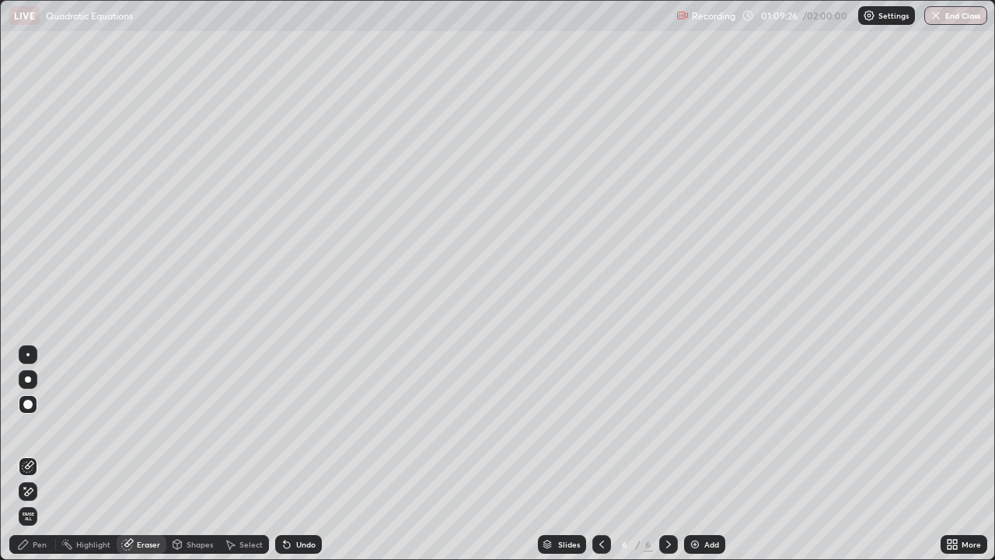
click at [39, 454] on div "Pen" at bounding box center [40, 544] width 14 height 8
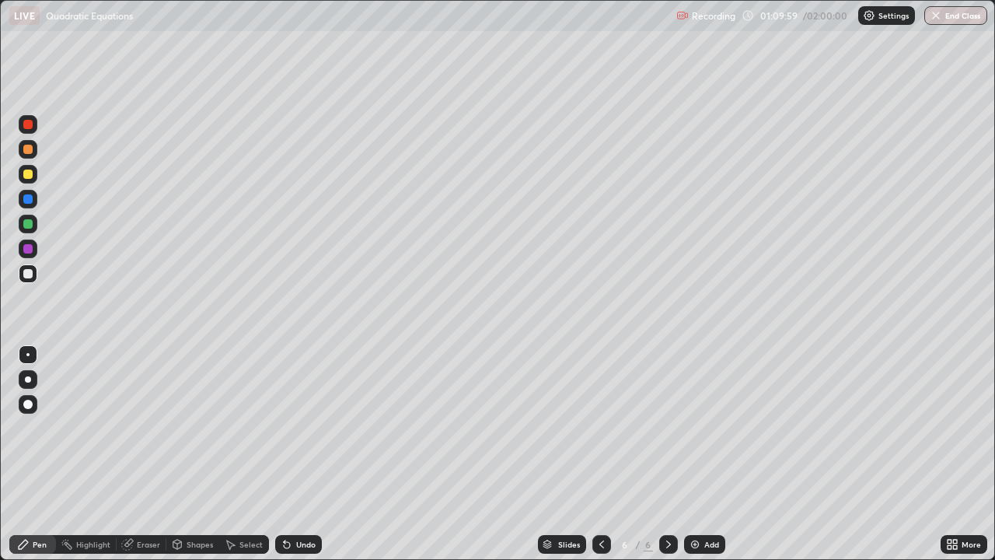
click at [145, 454] on div "Eraser" at bounding box center [148, 544] width 23 height 8
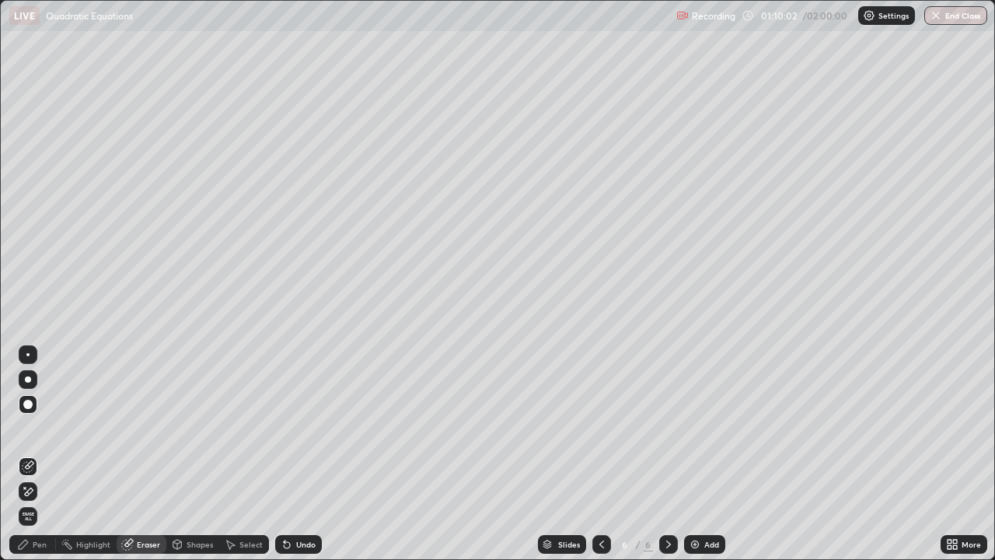
click at [40, 454] on div "Pen" at bounding box center [40, 544] width 14 height 8
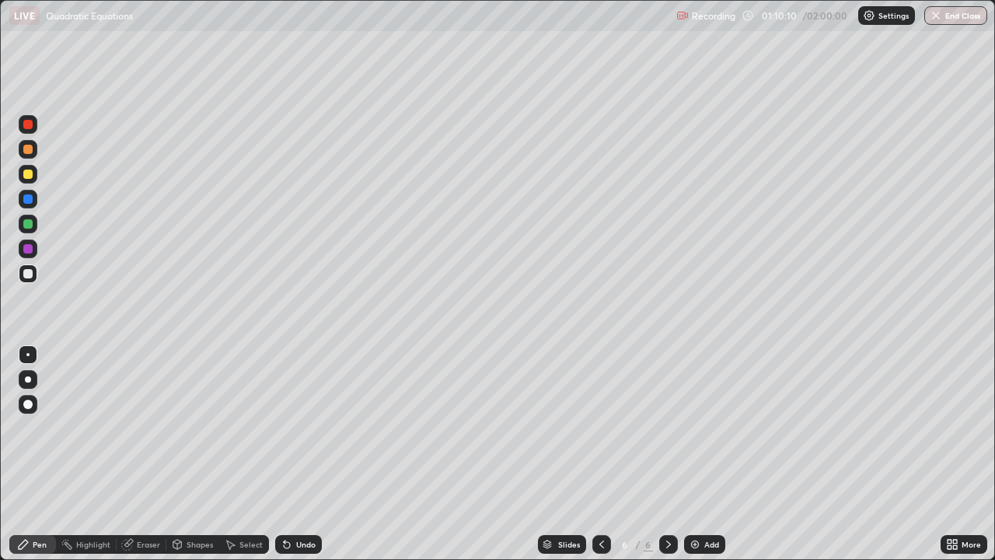
click at [282, 454] on icon at bounding box center [287, 544] width 12 height 12
click at [278, 454] on div "Undo" at bounding box center [298, 544] width 47 height 19
click at [292, 454] on div "Undo" at bounding box center [298, 544] width 47 height 19
click at [291, 454] on div "Undo" at bounding box center [298, 544] width 47 height 19
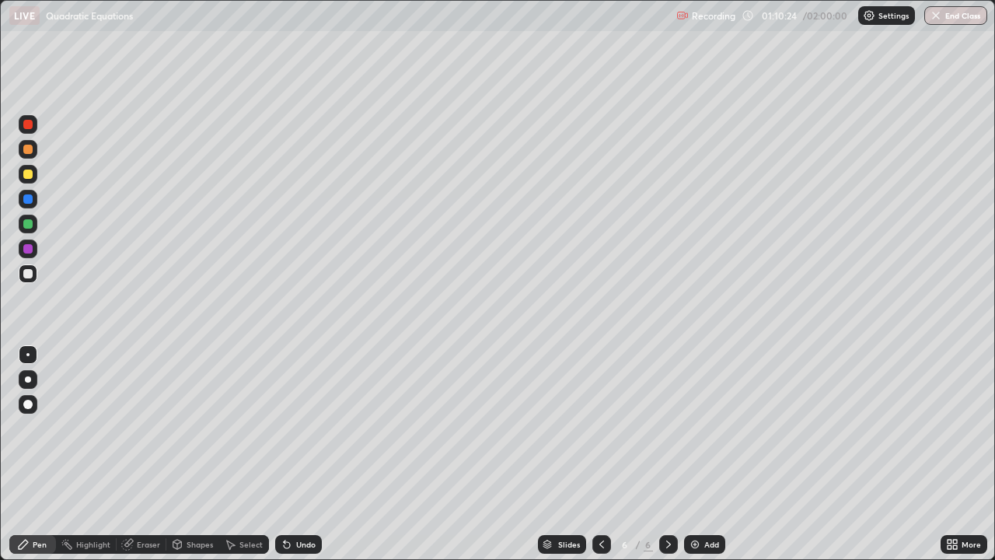
click at [694, 454] on img at bounding box center [695, 544] width 12 height 12
click at [284, 454] on icon at bounding box center [285, 541] width 2 height 2
click at [296, 454] on div "Undo" at bounding box center [305, 544] width 19 height 8
click at [299, 454] on div "Undo" at bounding box center [305, 544] width 19 height 8
click at [306, 454] on div "Undo" at bounding box center [305, 544] width 19 height 8
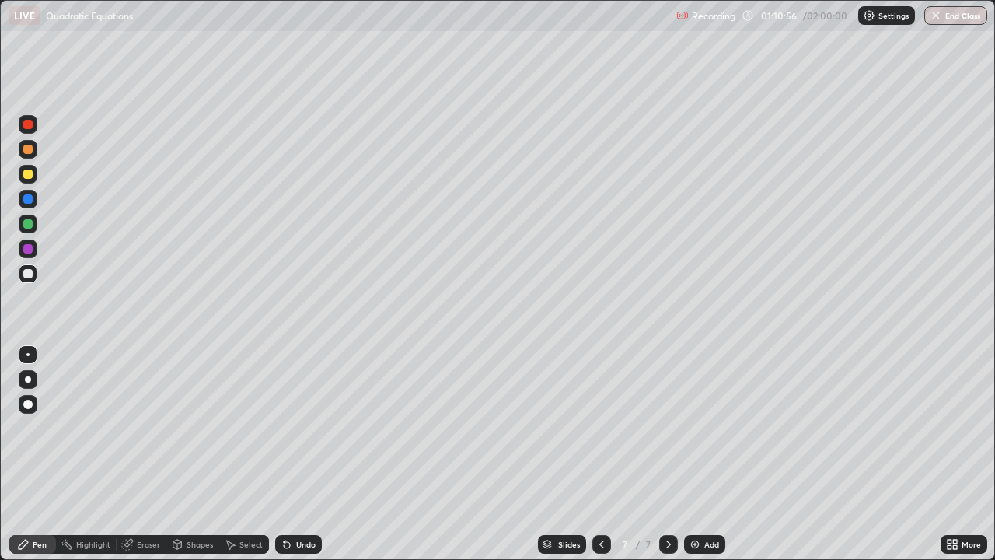
click at [28, 226] on div at bounding box center [27, 223] width 9 height 9
click at [292, 454] on div "Undo" at bounding box center [298, 544] width 47 height 19
click at [26, 248] on div at bounding box center [27, 248] width 9 height 9
click at [285, 454] on icon at bounding box center [287, 544] width 12 height 12
click at [290, 454] on div "Undo" at bounding box center [298, 544] width 47 height 19
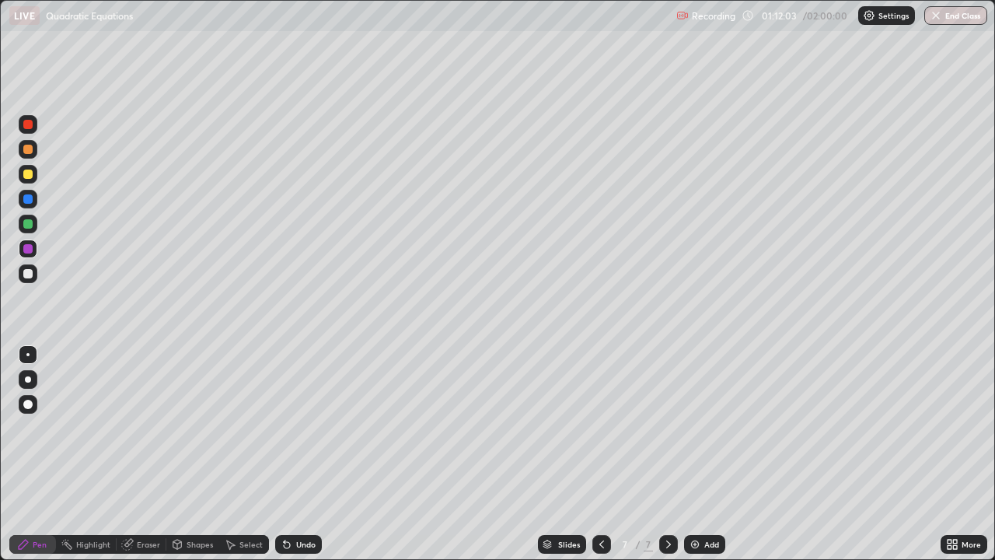
click at [137, 454] on div "Eraser" at bounding box center [148, 544] width 23 height 8
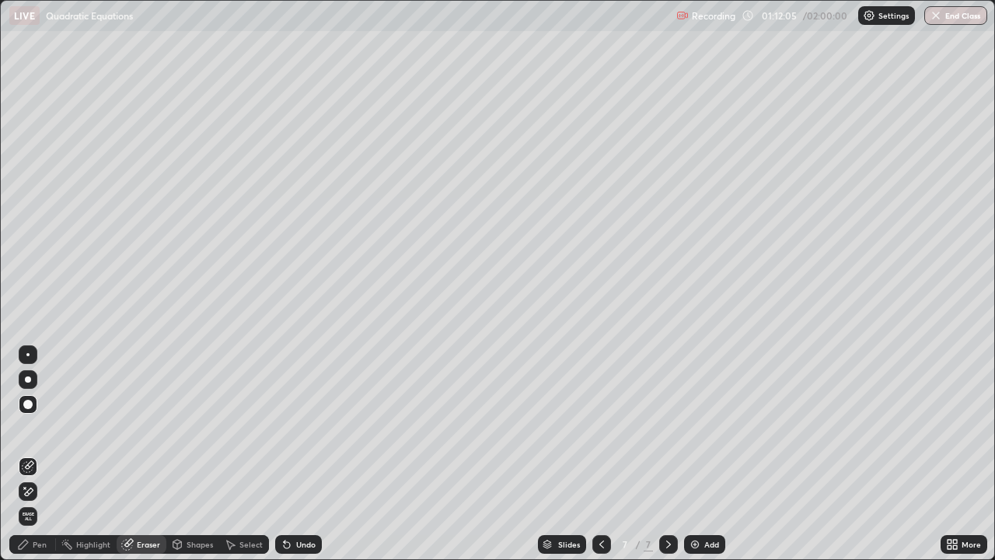
click at [42, 454] on div "Pen" at bounding box center [40, 544] width 14 height 8
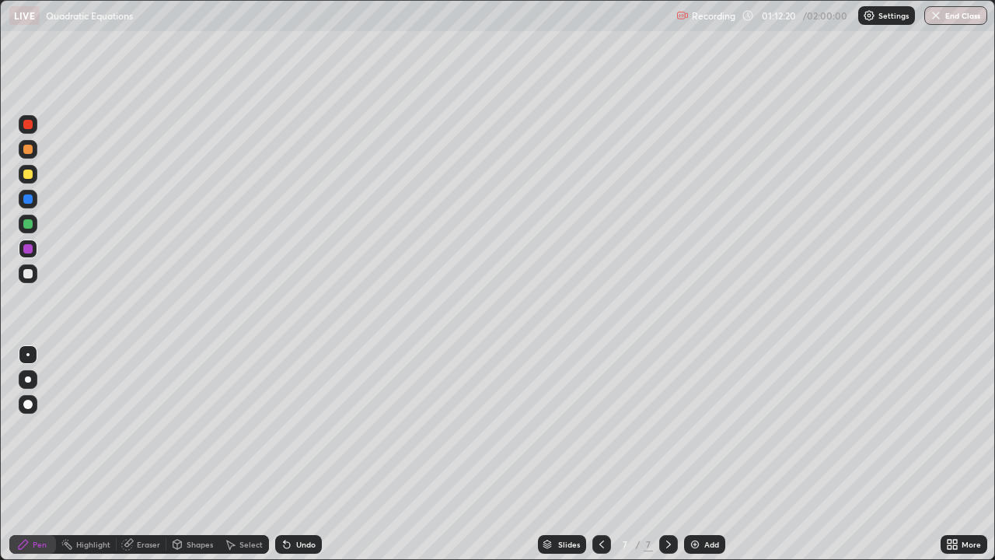
click at [599, 454] on icon at bounding box center [602, 544] width 12 height 12
click at [667, 454] on icon at bounding box center [669, 544] width 12 height 12
click at [696, 454] on img at bounding box center [695, 544] width 12 height 12
click at [28, 275] on div at bounding box center [27, 273] width 9 height 9
click at [30, 177] on div at bounding box center [27, 174] width 9 height 9
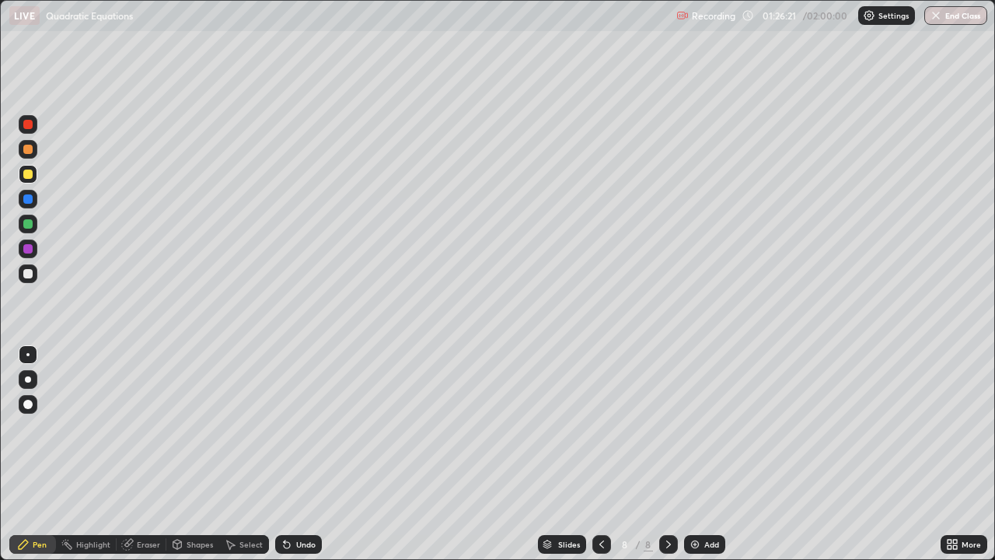
click at [32, 276] on div at bounding box center [27, 273] width 9 height 9
click at [30, 253] on div at bounding box center [27, 248] width 9 height 9
click at [701, 454] on div "Add" at bounding box center [704, 544] width 41 height 19
click at [25, 277] on div at bounding box center [27, 273] width 9 height 9
click at [32, 152] on div at bounding box center [27, 149] width 9 height 9
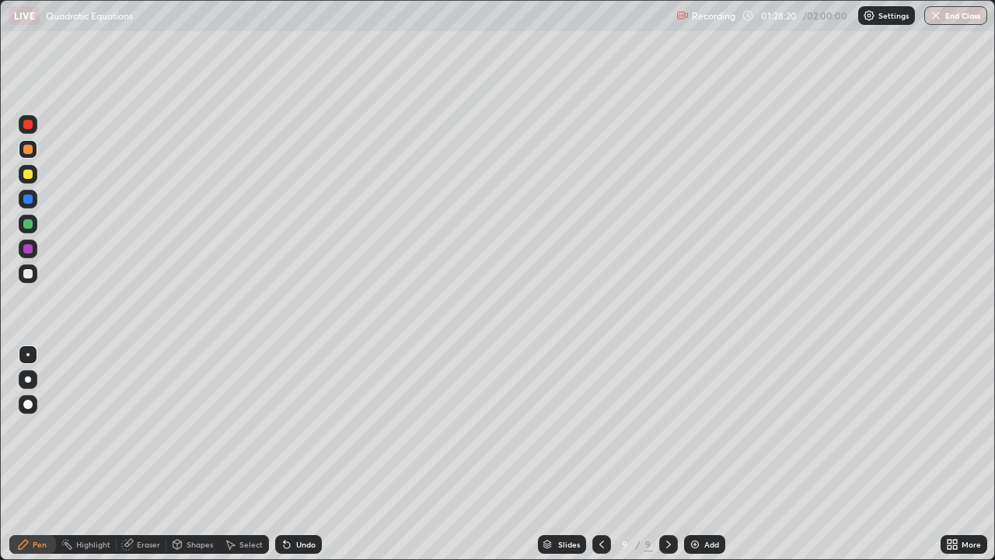
click at [600, 454] on icon at bounding box center [602, 544] width 12 height 12
click at [15, 454] on div "Erase all" at bounding box center [27, 280] width 37 height 498
click at [666, 454] on icon at bounding box center [669, 544] width 12 height 12
click at [32, 176] on div at bounding box center [27, 174] width 9 height 9
click at [291, 454] on div "Undo" at bounding box center [298, 544] width 47 height 19
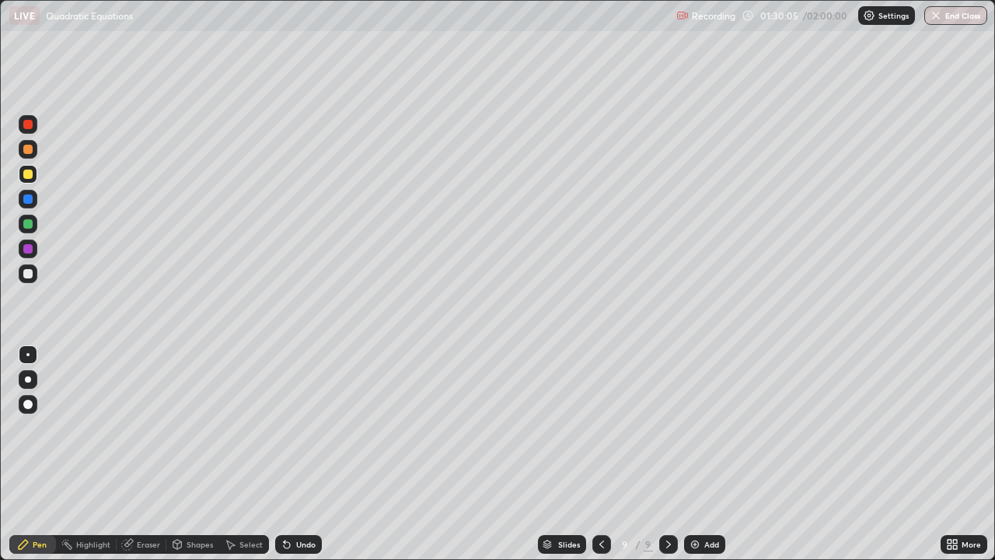
click at [153, 454] on div "Eraser" at bounding box center [148, 544] width 23 height 8
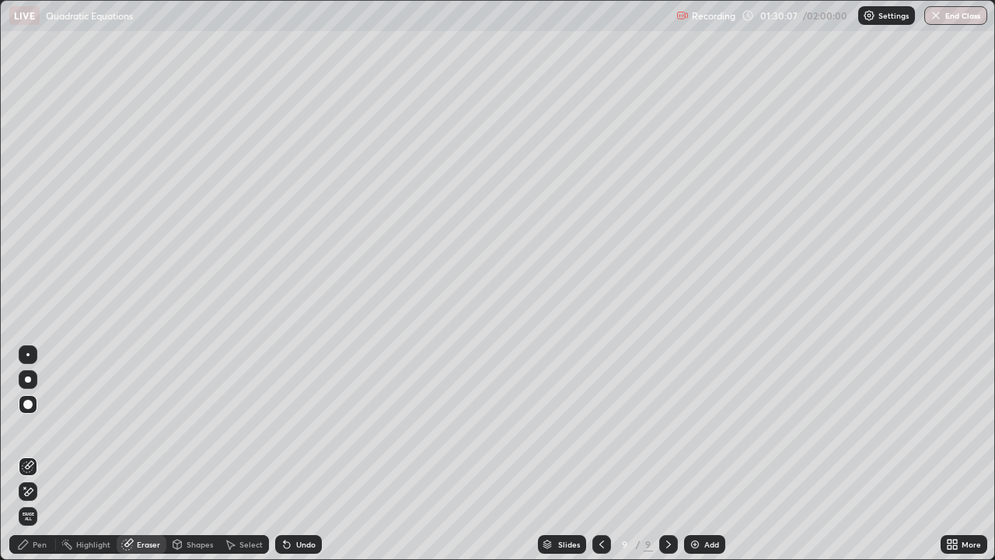
click at [32, 454] on div "Pen" at bounding box center [32, 544] width 47 height 19
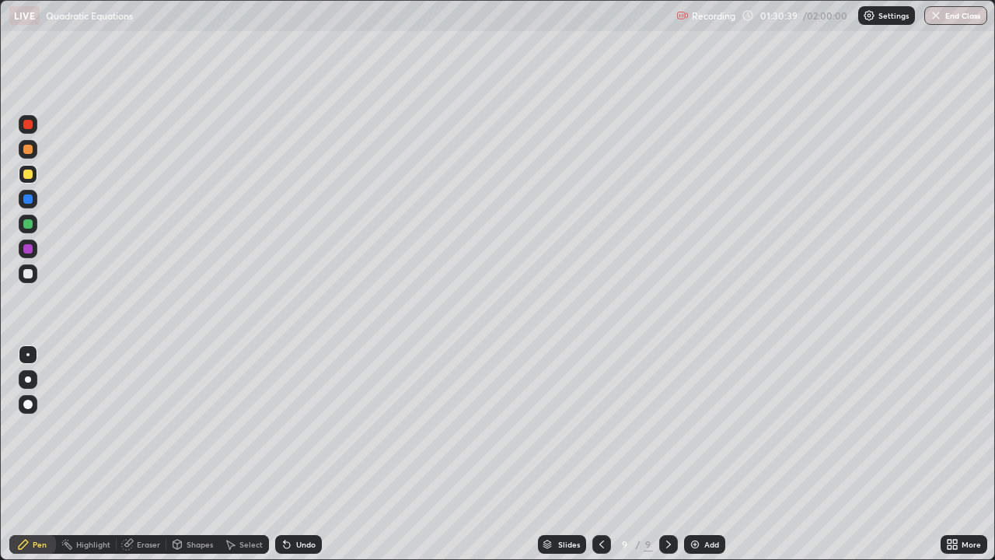
click at [31, 276] on div at bounding box center [27, 273] width 9 height 9
click at [145, 454] on div "Eraser" at bounding box center [148, 544] width 23 height 8
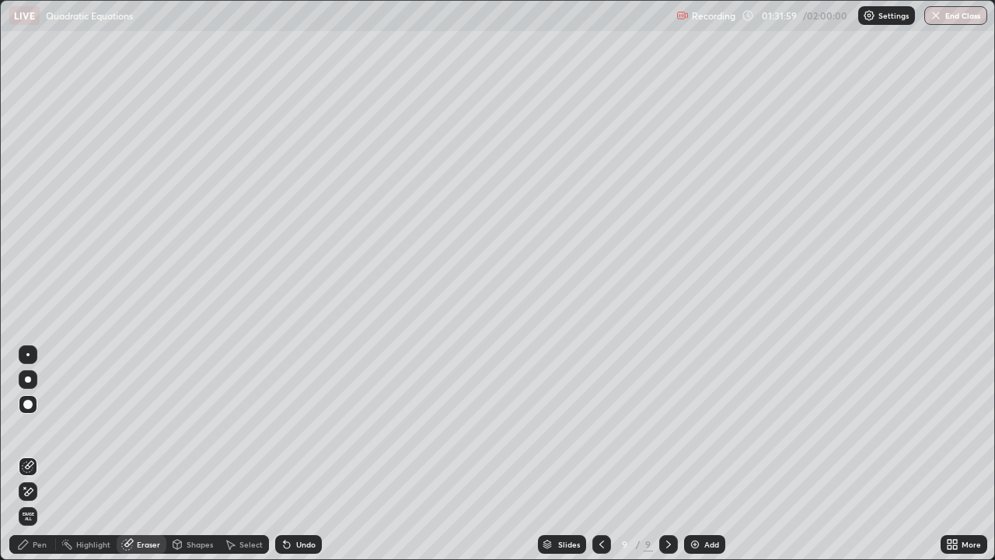
click at [44, 454] on div "Pen" at bounding box center [40, 544] width 14 height 8
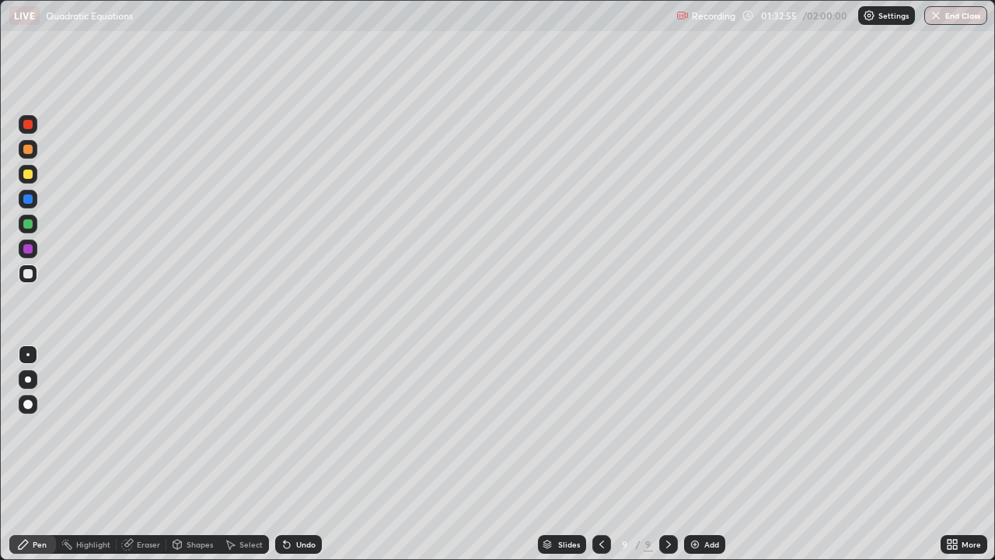
click at [293, 454] on div "Undo" at bounding box center [298, 544] width 47 height 19
click at [289, 454] on div "Undo" at bounding box center [298, 544] width 47 height 19
click at [288, 454] on icon at bounding box center [287, 544] width 12 height 12
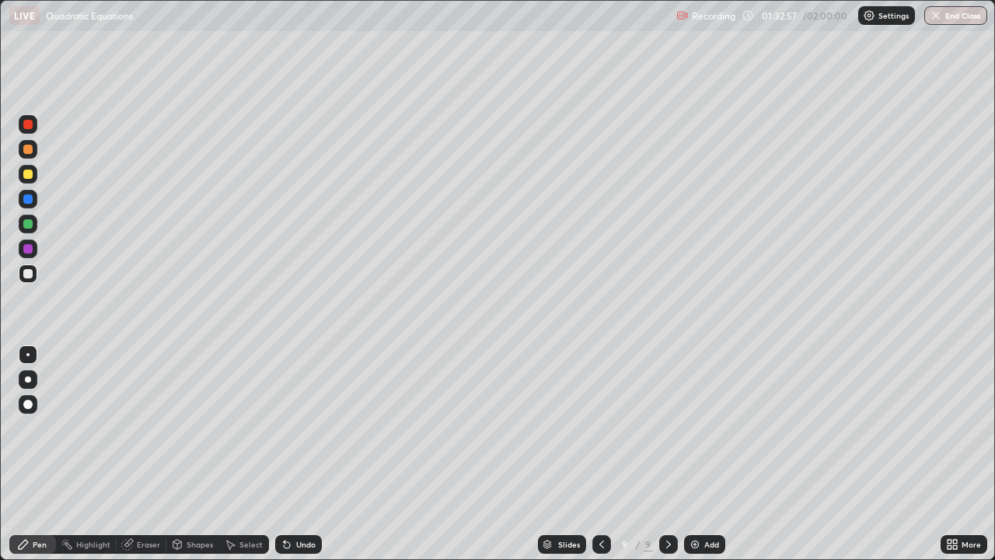
click at [288, 454] on icon at bounding box center [287, 544] width 12 height 12
click at [296, 454] on div "Undo" at bounding box center [305, 544] width 19 height 8
click at [289, 454] on icon at bounding box center [287, 544] width 12 height 12
click at [32, 177] on div at bounding box center [27, 174] width 9 height 9
click at [29, 275] on div at bounding box center [27, 273] width 9 height 9
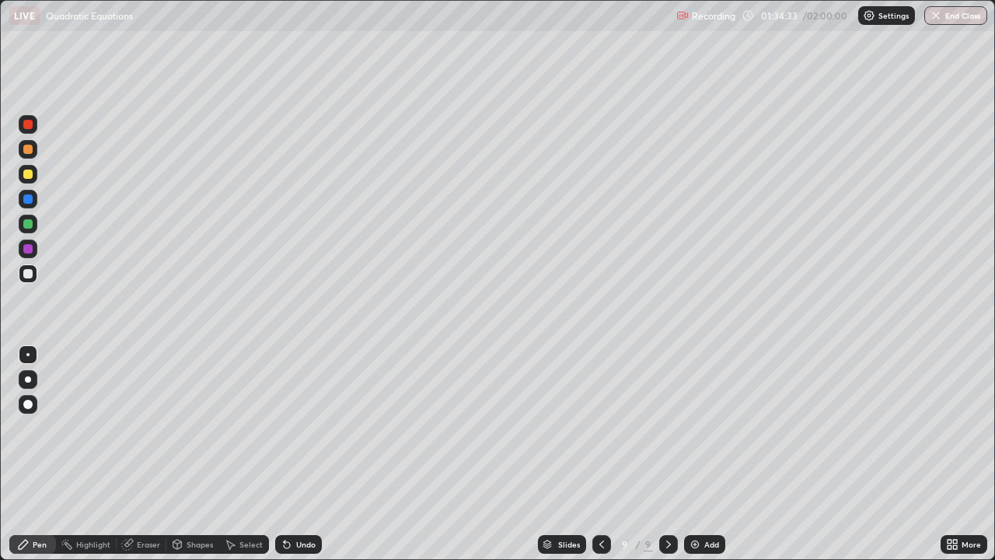
click at [30, 251] on div at bounding box center [27, 248] width 9 height 9
click at [29, 274] on div at bounding box center [27, 273] width 9 height 9
click at [303, 454] on div "Undo" at bounding box center [305, 544] width 19 height 8
click at [308, 454] on div "Undo" at bounding box center [305, 544] width 19 height 8
click at [310, 454] on div "Undo" at bounding box center [305, 544] width 19 height 8
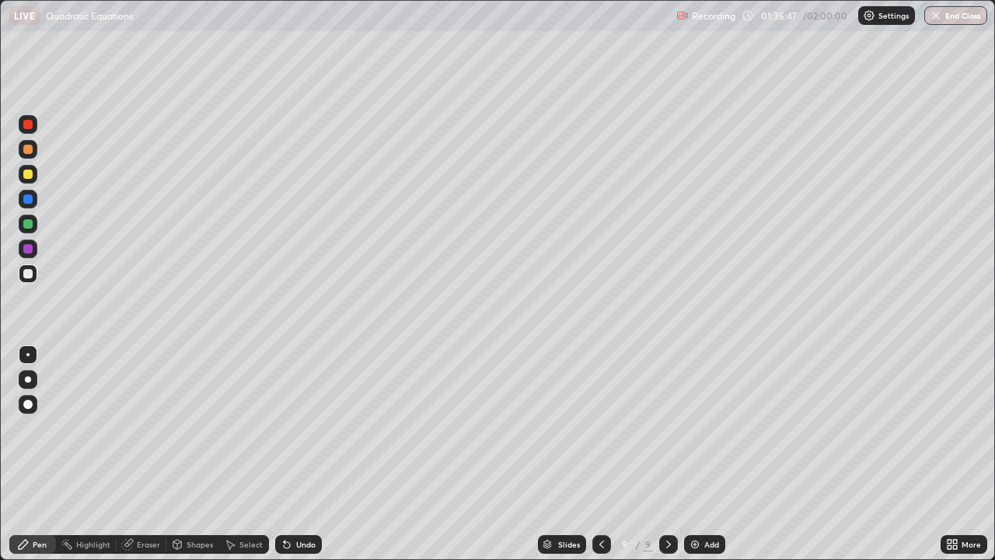
click at [316, 454] on div "Undo" at bounding box center [298, 544] width 47 height 19
click at [319, 454] on div "Undo" at bounding box center [298, 544] width 47 height 19
click at [317, 454] on div "Undo" at bounding box center [298, 544] width 47 height 19
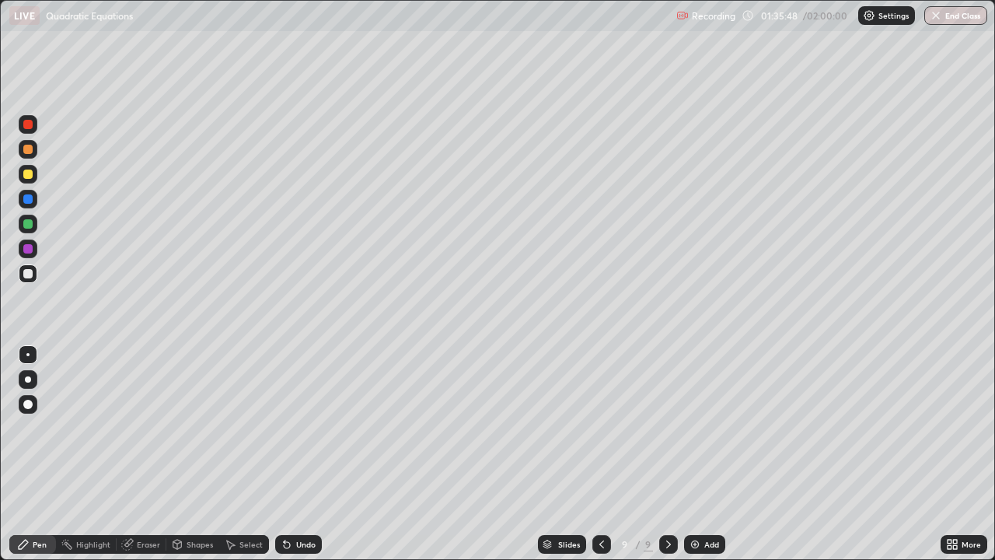
click at [319, 454] on div "Undo" at bounding box center [298, 544] width 47 height 19
click at [316, 454] on div "Undo" at bounding box center [298, 544] width 47 height 19
click at [313, 454] on div "Undo" at bounding box center [305, 544] width 19 height 8
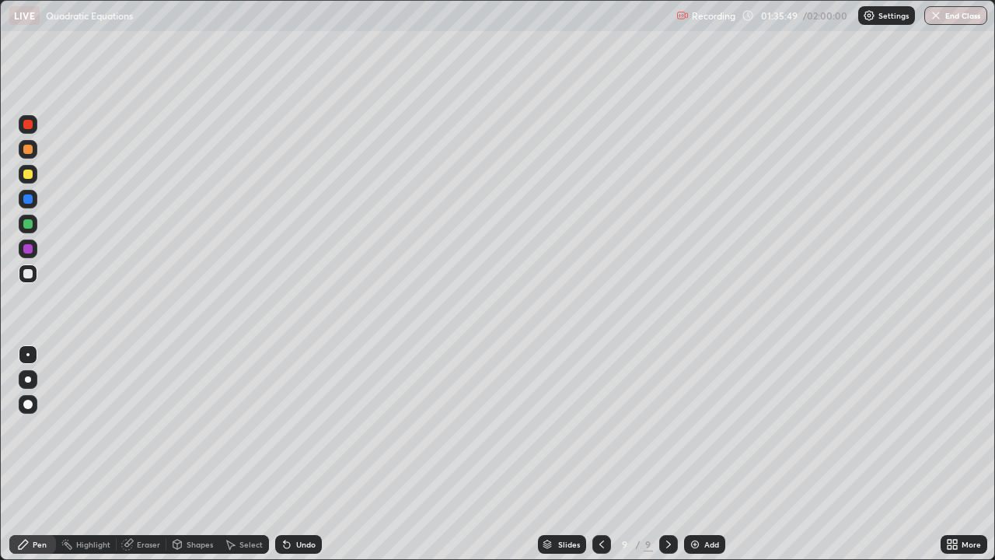
click at [313, 454] on div "Undo" at bounding box center [298, 544] width 47 height 19
click at [16, 454] on div at bounding box center [28, 435] width 25 height 187
click at [955, 454] on icon at bounding box center [955, 547] width 4 height 4
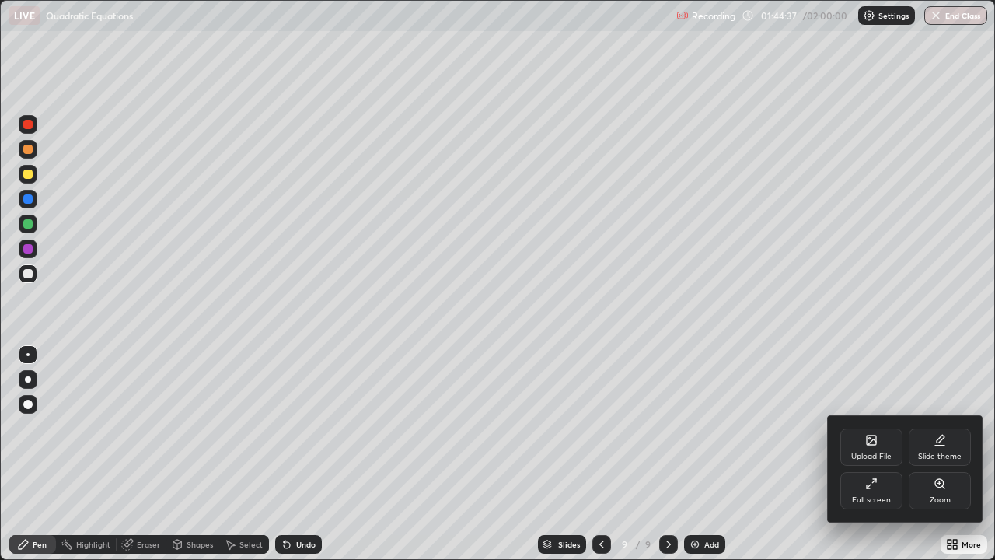
click at [873, 454] on icon at bounding box center [872, 483] width 12 height 12
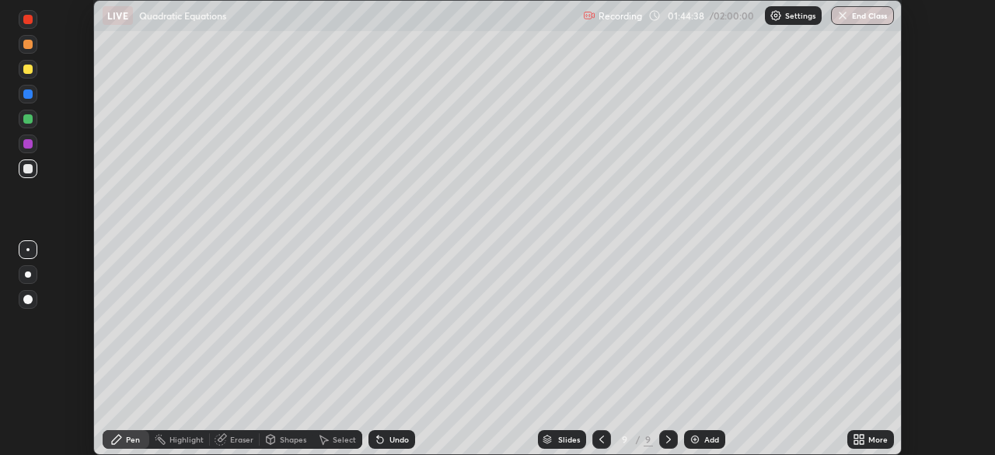
scroll to position [77311, 76771]
click at [839, 19] on img "button" at bounding box center [843, 15] width 12 height 12
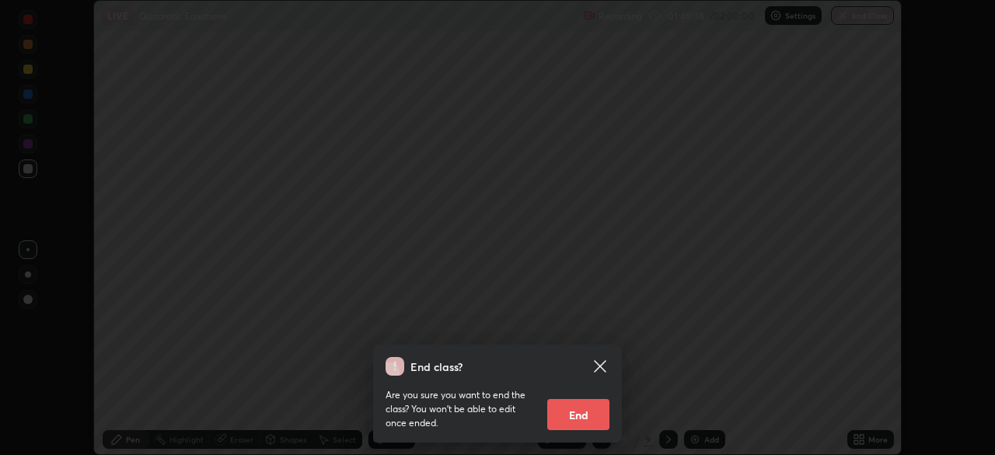
click at [573, 426] on button "End" at bounding box center [578, 414] width 62 height 31
